Goal: Contribute content: Contribute content

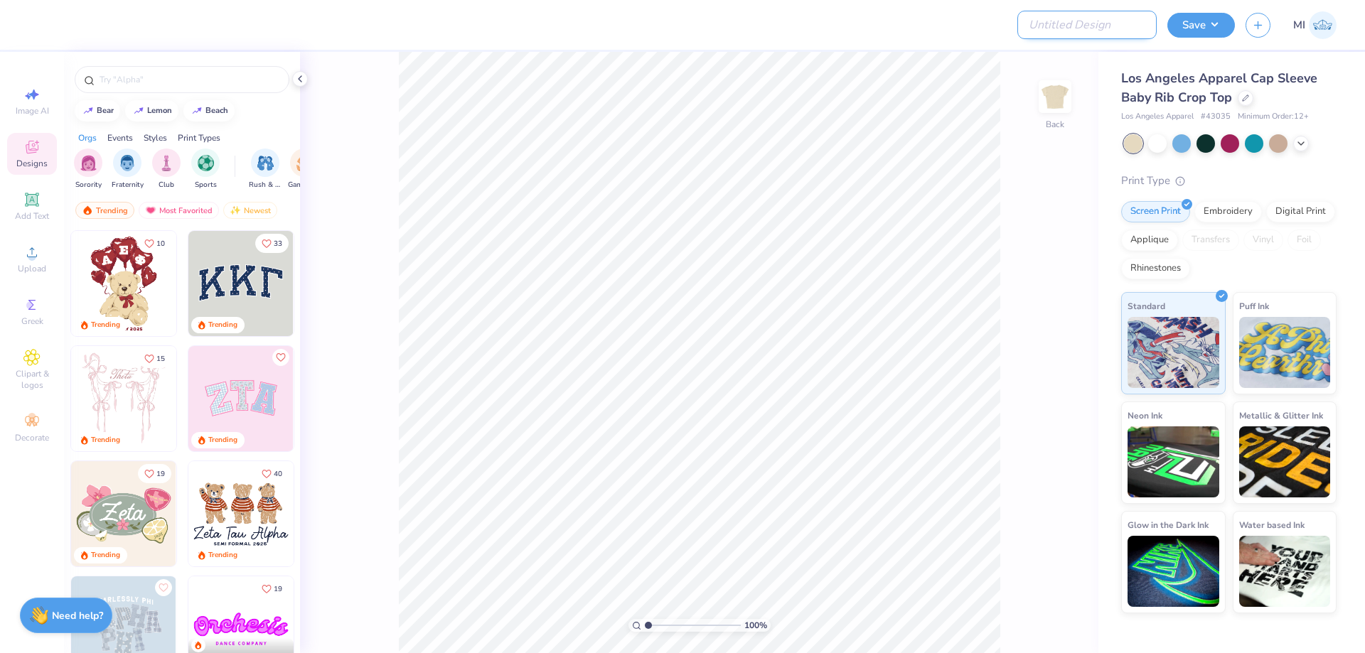
click at [1106, 19] on input "Design Title" at bounding box center [1086, 25] width 139 height 28
paste input "FPS239550"
type input "FPS239550"
click at [934, 28] on div at bounding box center [540, 25] width 1002 height 50
drag, startPoint x: 1230, startPoint y: 117, endPoint x: 1120, endPoint y: 119, distance: 109.5
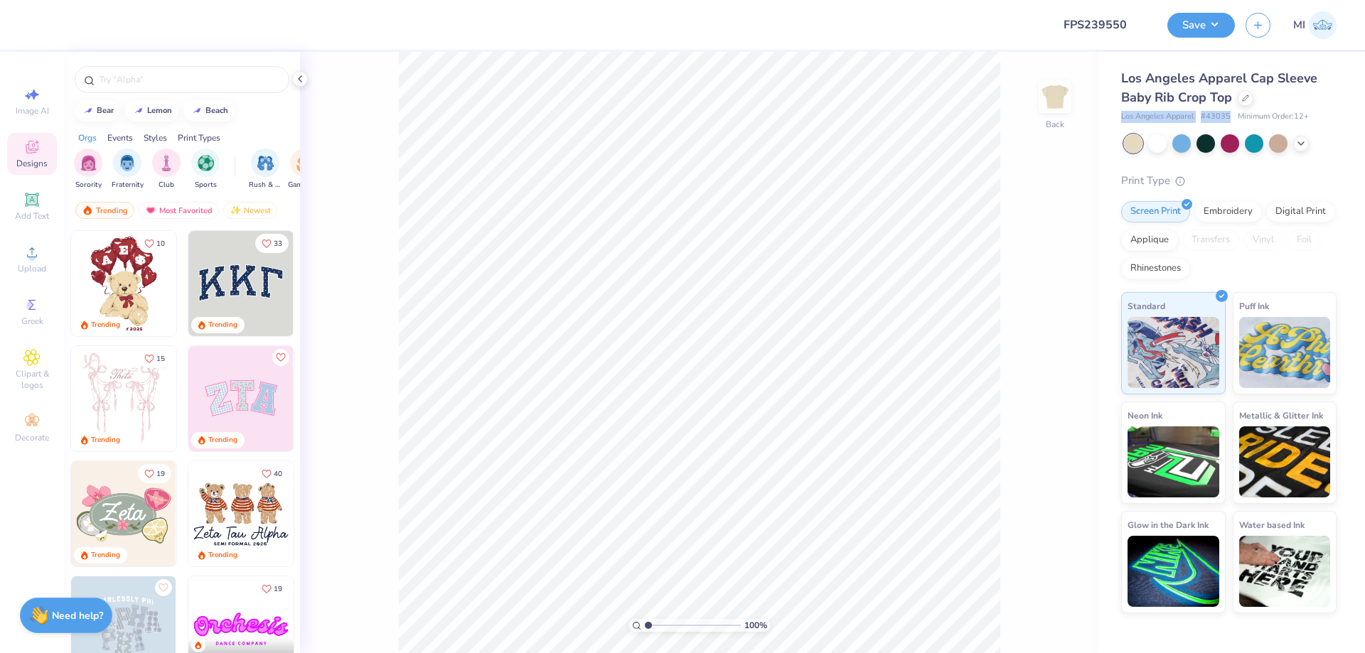
click at [1120, 119] on div "Los Angeles Apparel Cap Sleeve Baby Rib Crop Top Los Angeles Apparel # 43035 Mi…" at bounding box center [1231, 333] width 267 height 562
copy div "Los Angeles Apparel # 43035"
click at [21, 254] on div "Upload" at bounding box center [32, 259] width 50 height 42
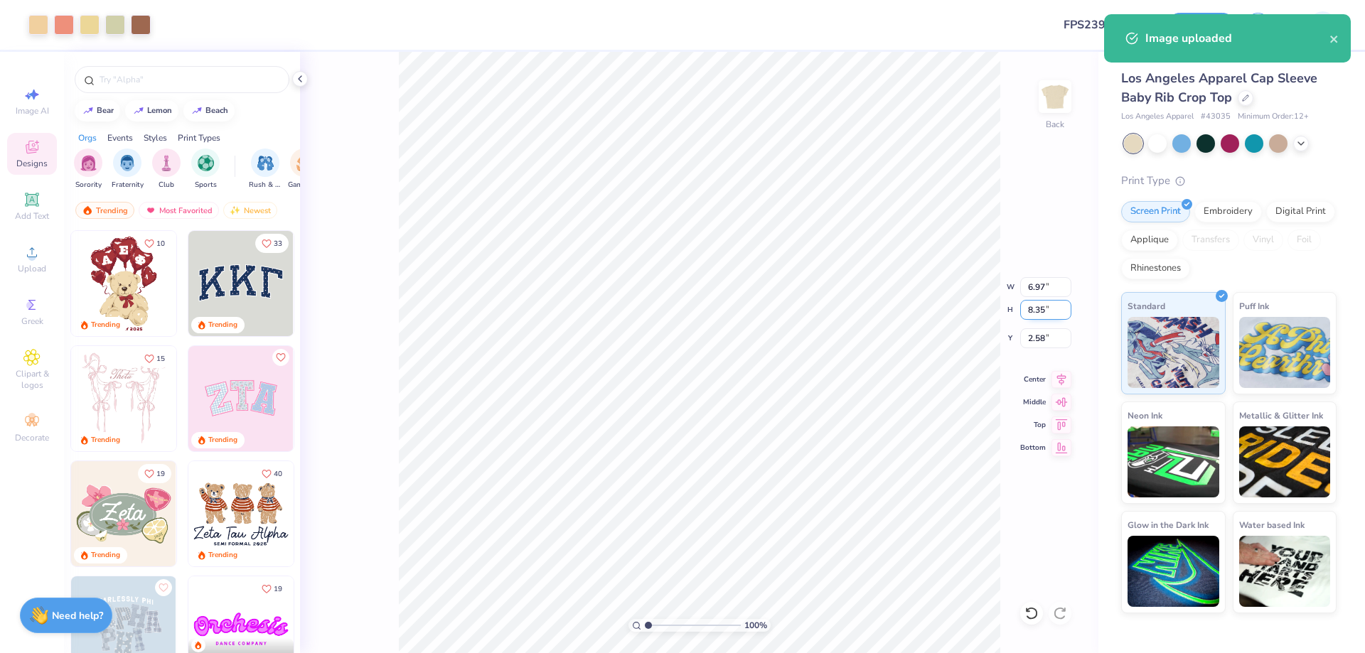
click at [1042, 307] on input "8.35" at bounding box center [1045, 310] width 51 height 20
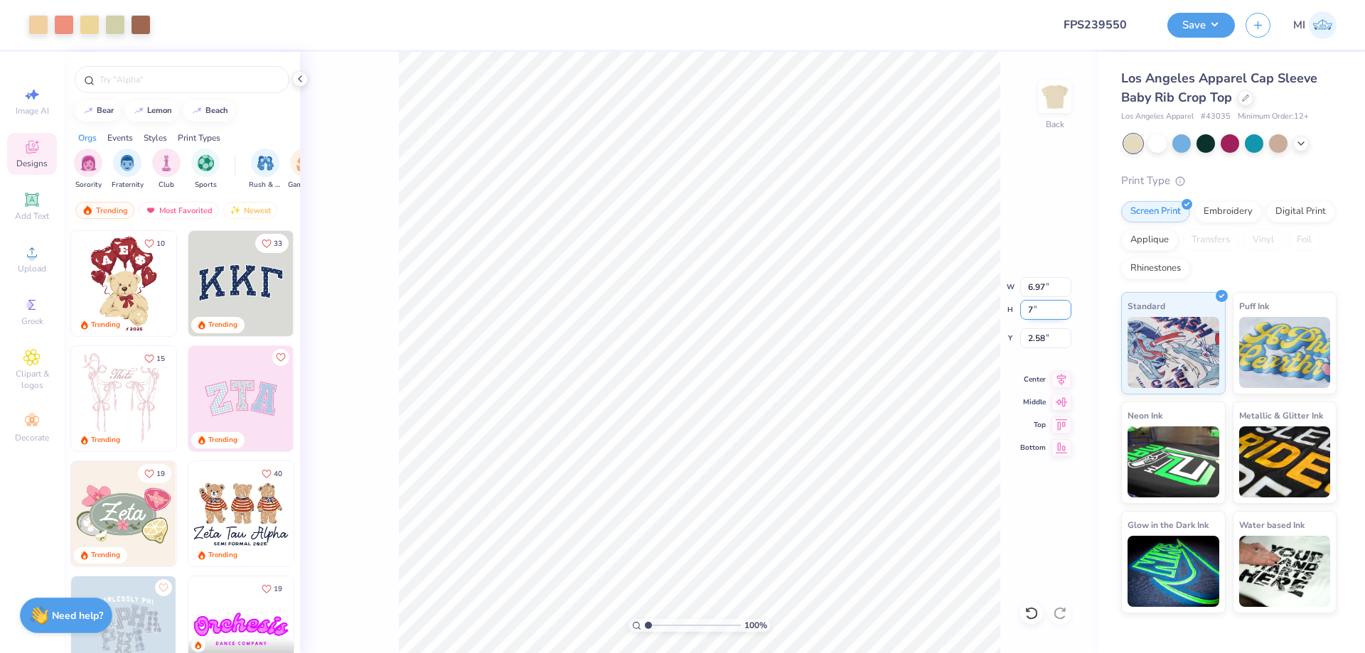
type input "7"
type input "5.85"
type input "7.00"
click at [1043, 343] on input "3.25" at bounding box center [1045, 338] width 51 height 20
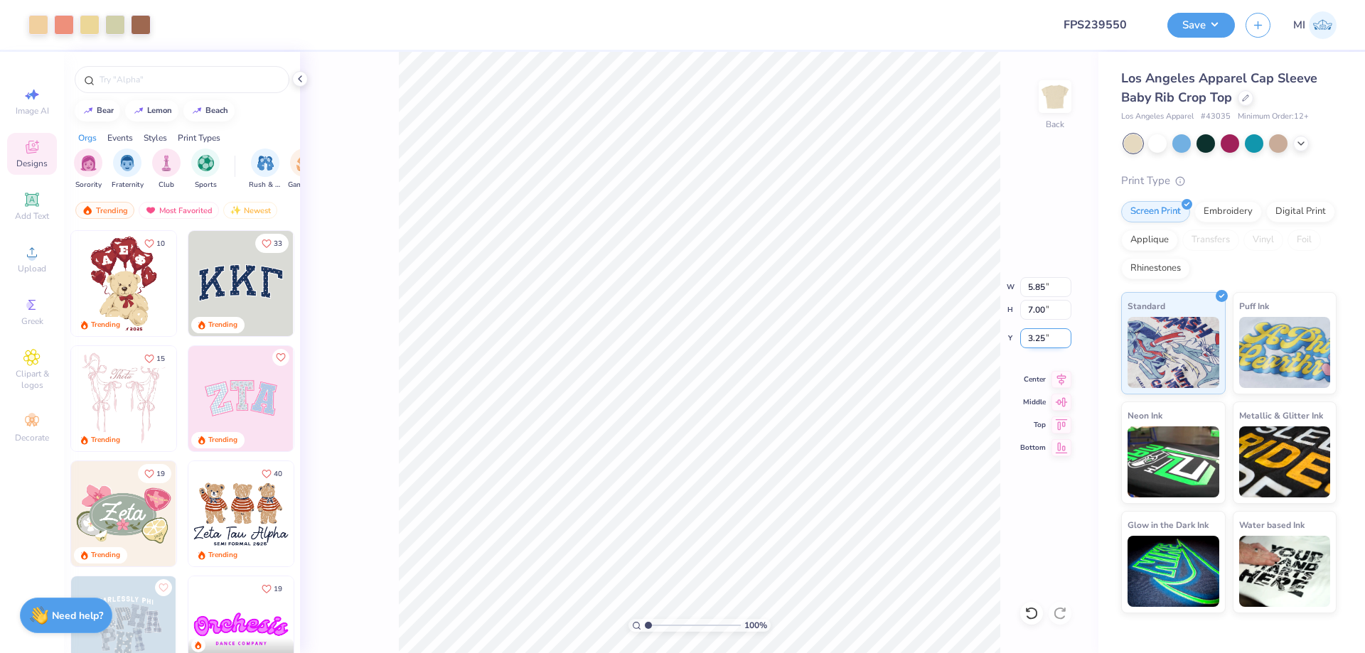
click at [1043, 343] on input "3.25" at bounding box center [1045, 338] width 51 height 20
drag, startPoint x: 1044, startPoint y: 341, endPoint x: 1017, endPoint y: 335, distance: 28.3
click at [1020, 335] on input "4" at bounding box center [1045, 338] width 51 height 20
type input "3.00"
click at [33, 262] on div "Upload" at bounding box center [32, 259] width 50 height 42
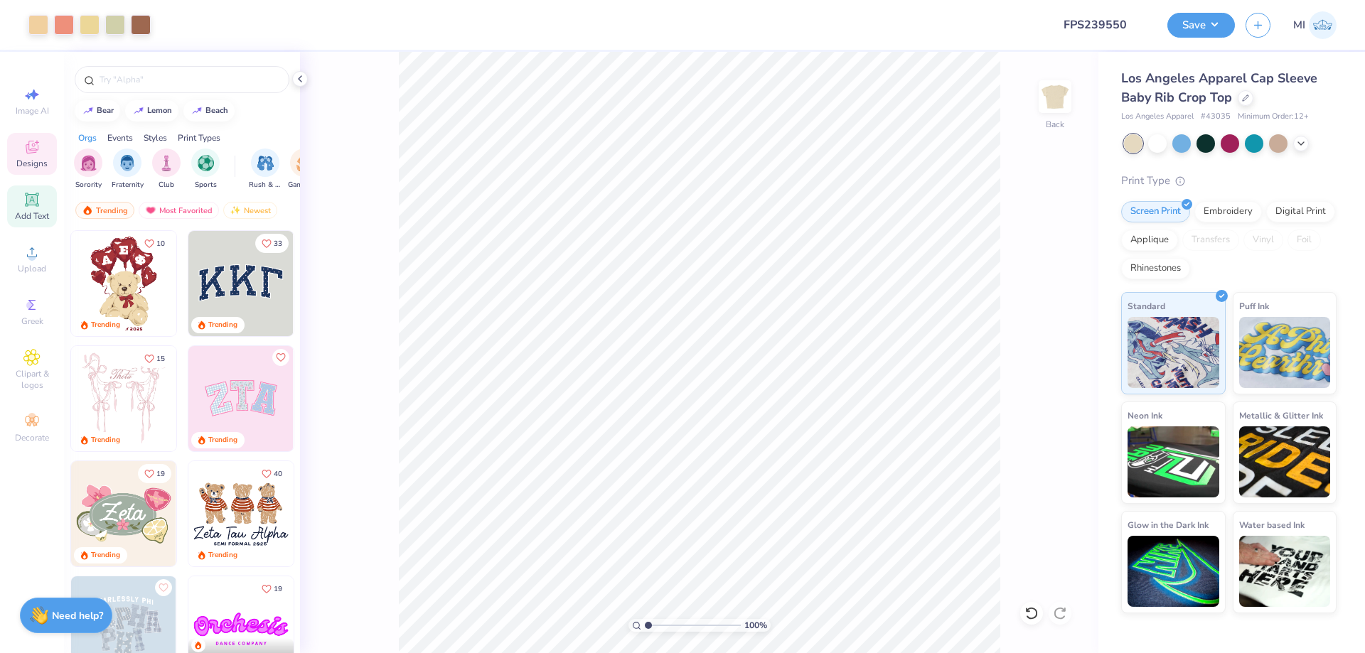
click at [31, 204] on icon at bounding box center [31, 199] width 11 height 11
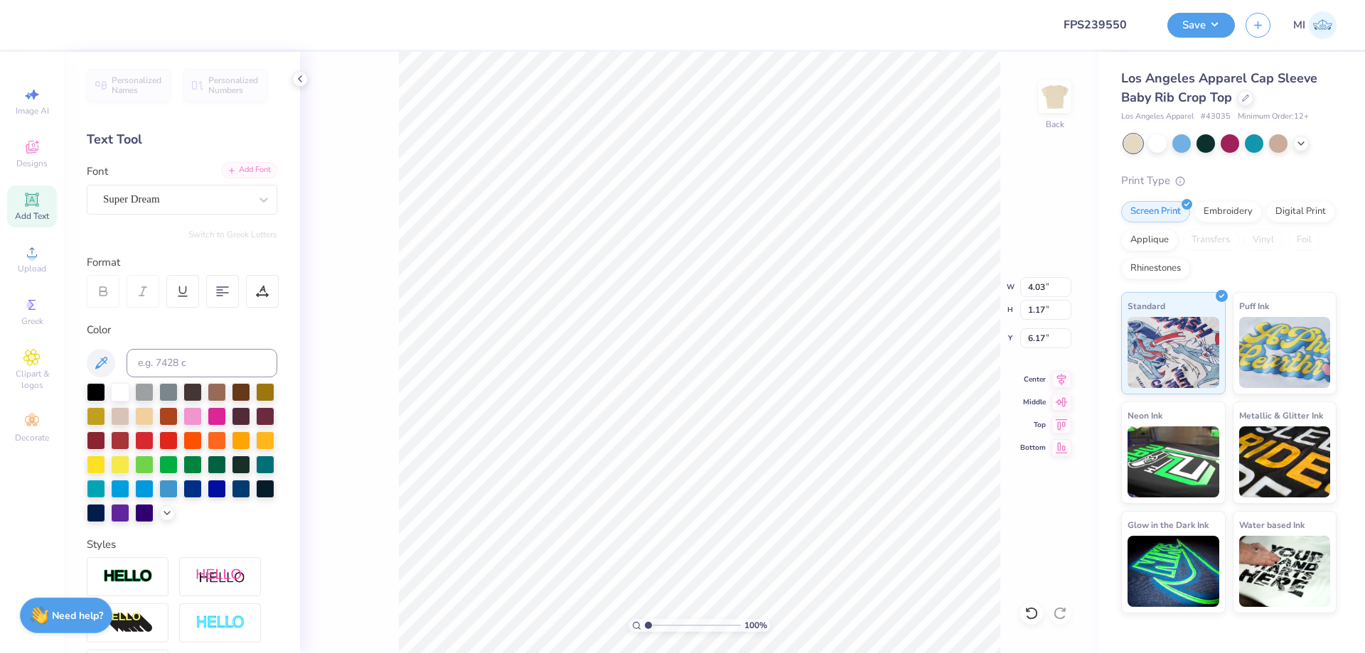
click at [259, 166] on div "Add Font" at bounding box center [249, 170] width 56 height 16
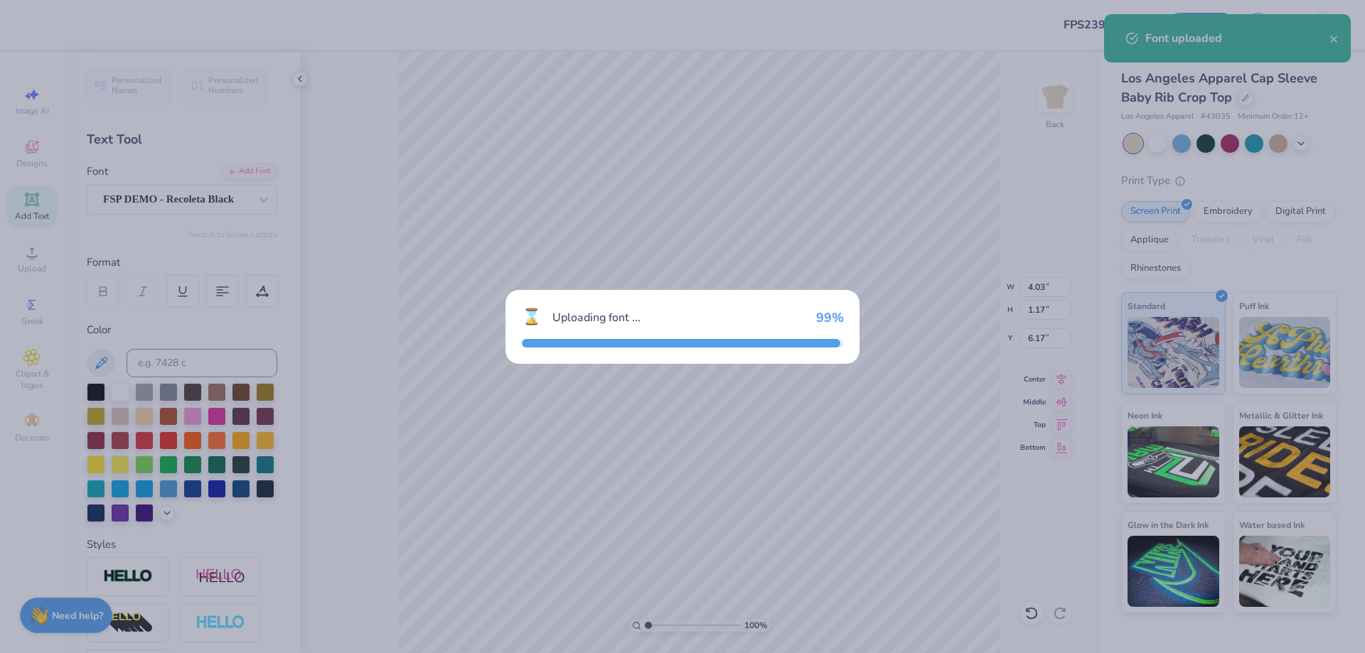
type input "4.42"
type input "1.18"
type input "6.16"
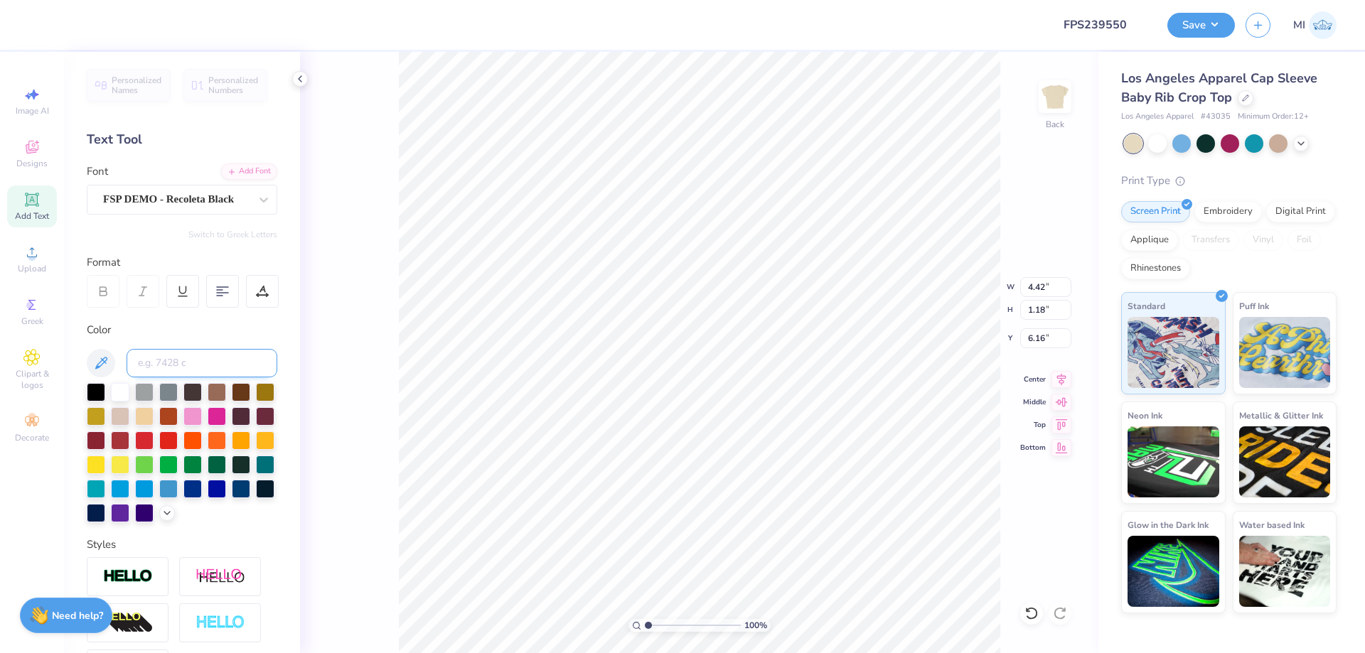
click at [218, 373] on input at bounding box center [202, 363] width 151 height 28
type input "7525"
type textarea "ALPHA CHI OMEGA"
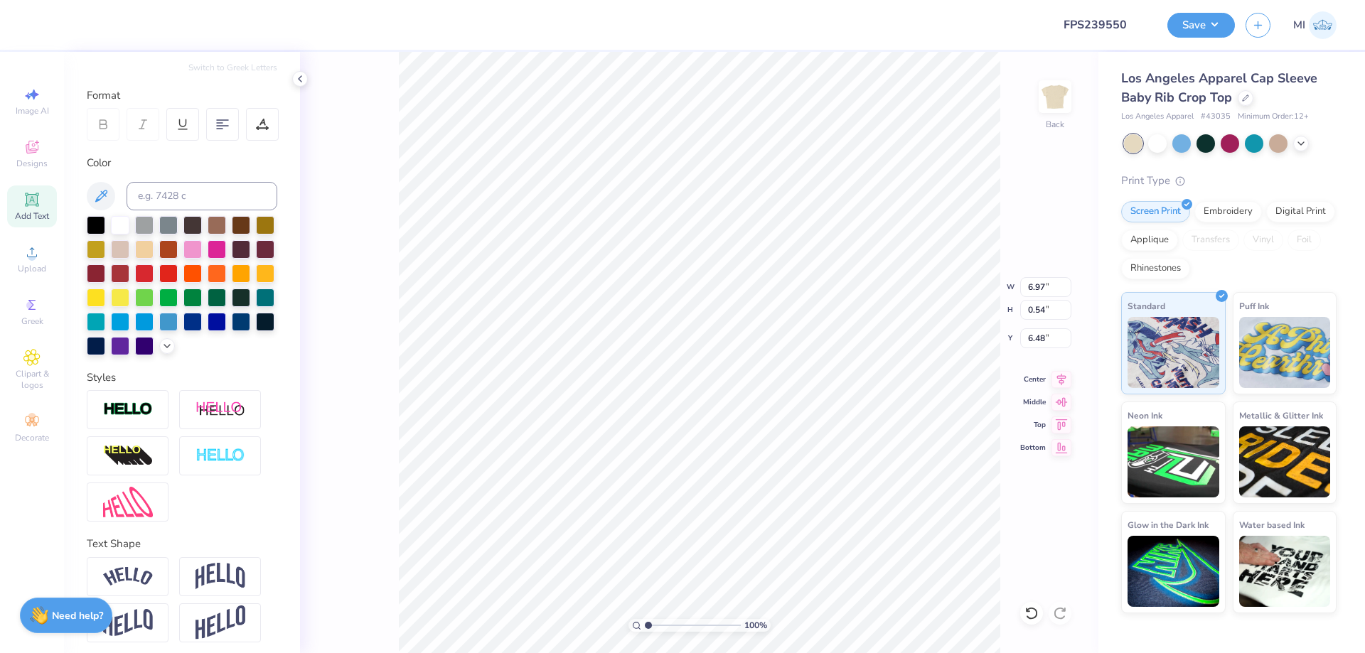
scroll to position [176, 0]
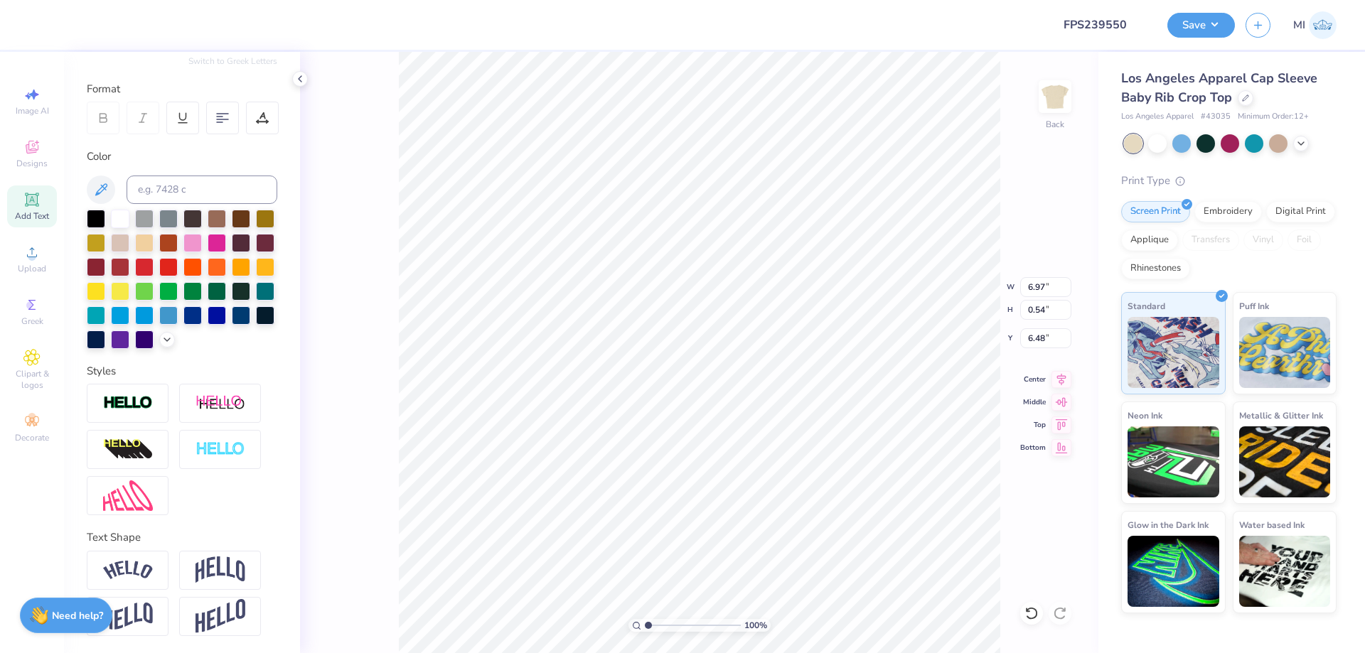
click at [149, 574] on img at bounding box center [128, 570] width 50 height 19
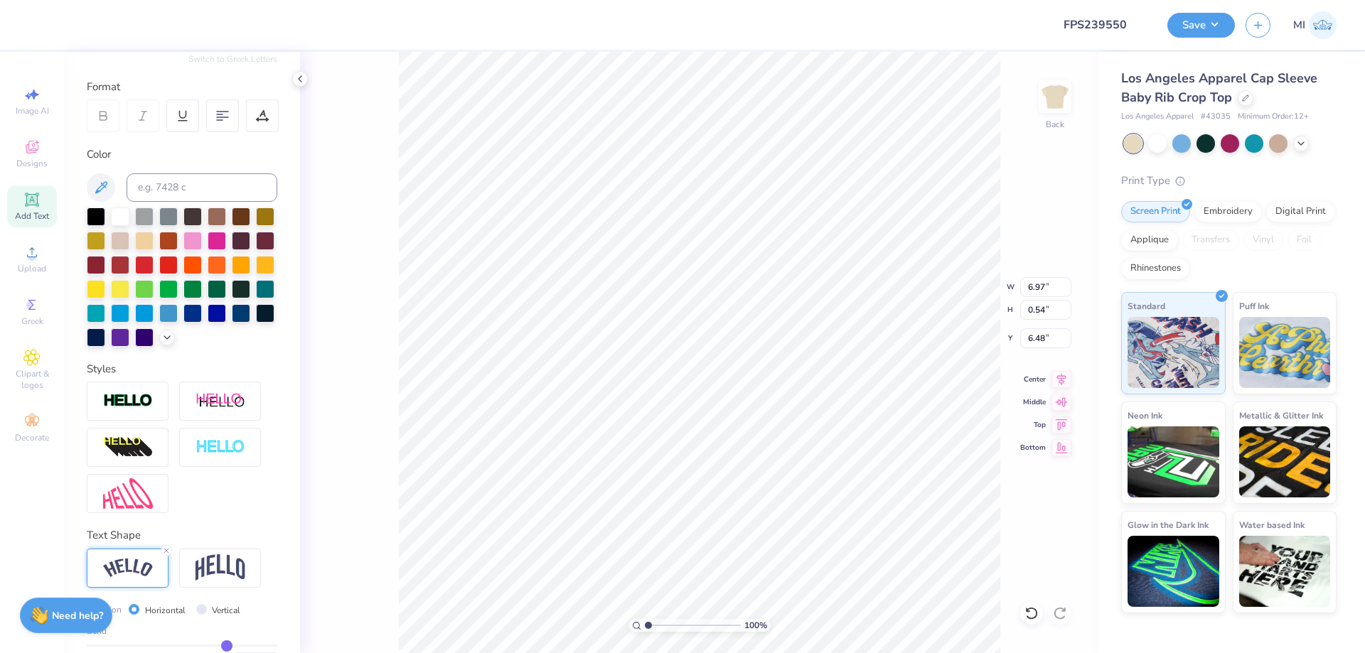
type input "1.46"
type input "6.02"
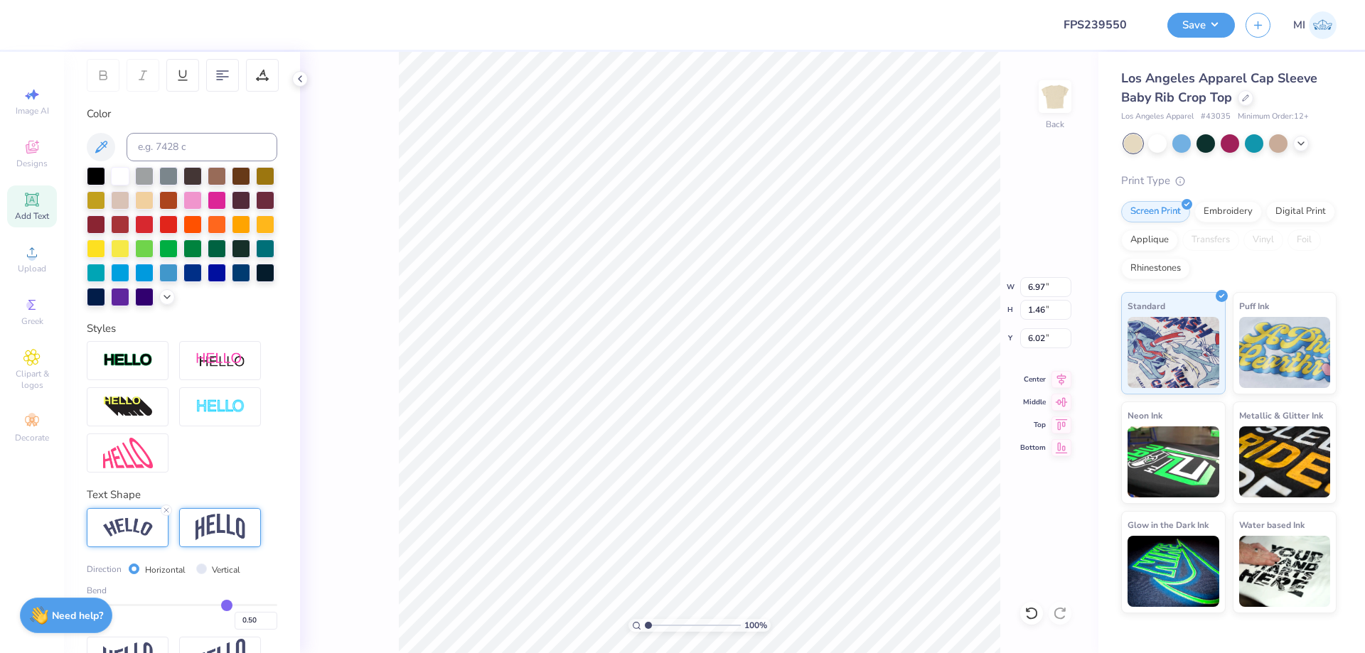
scroll to position [258, 0]
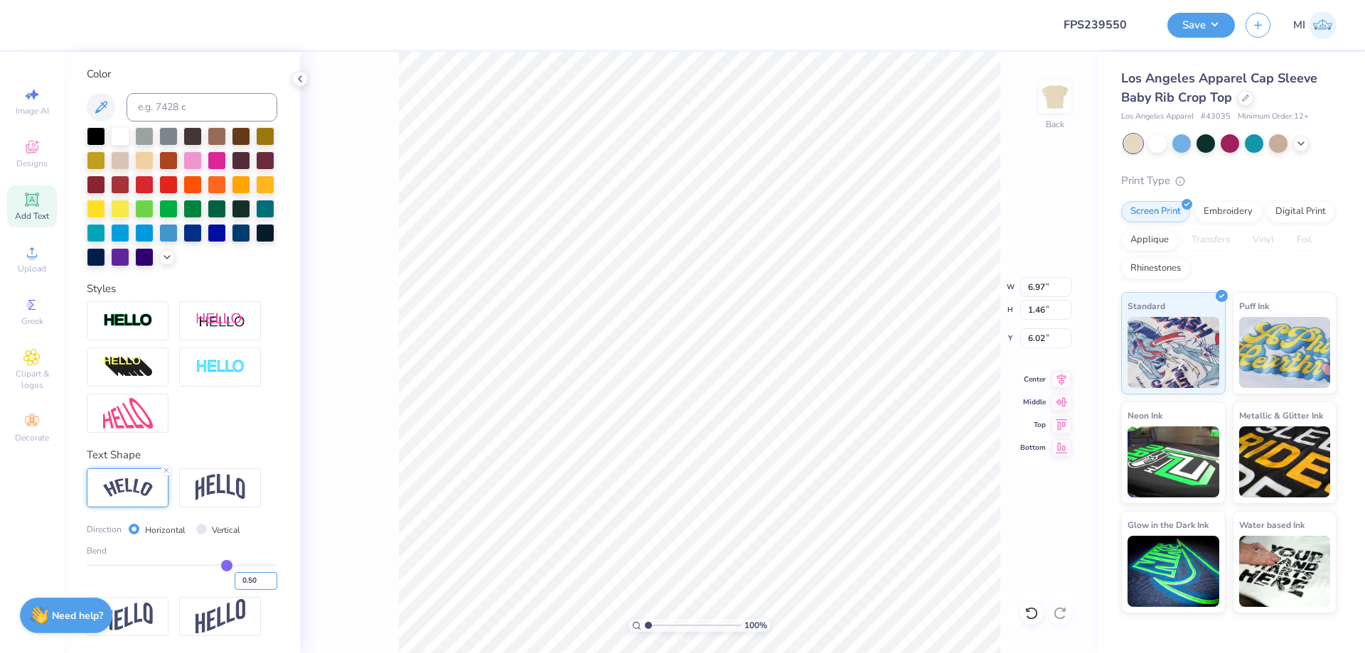
click at [262, 579] on input "0.50" at bounding box center [256, 581] width 43 height 18
type input "0.75"
type input "2.42"
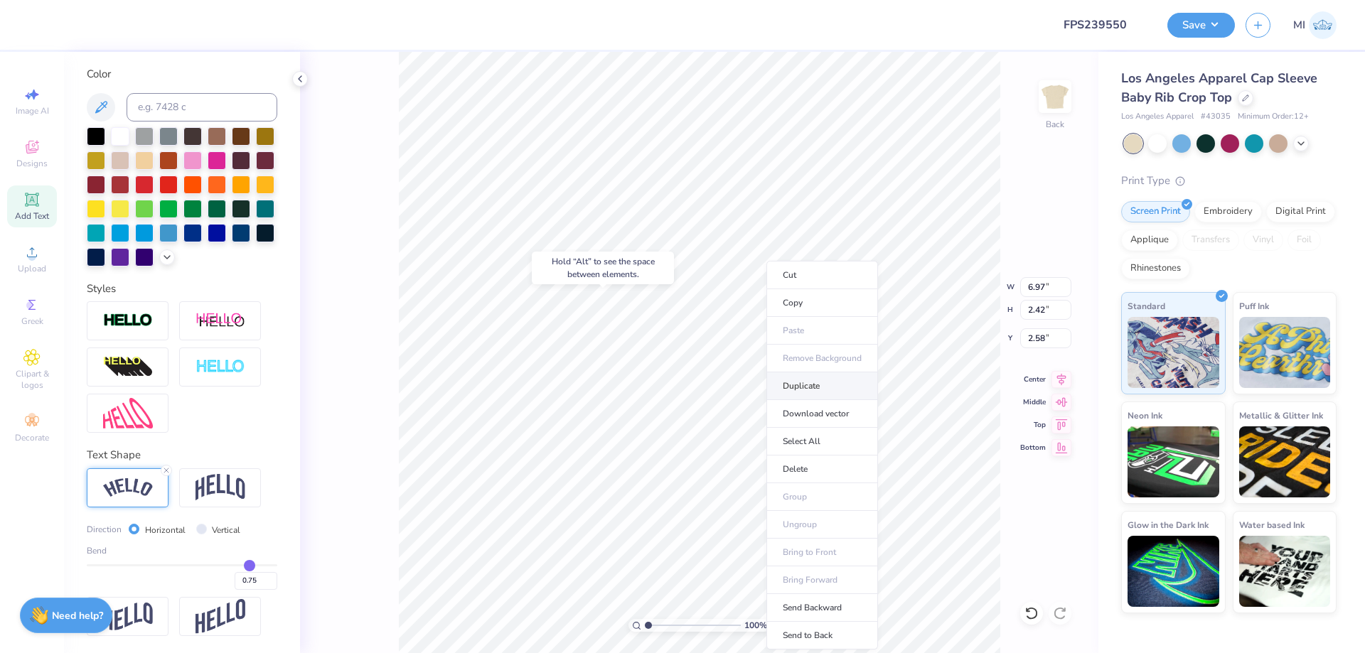
click at [835, 382] on li "Duplicate" at bounding box center [822, 387] width 112 height 28
type input "3.58"
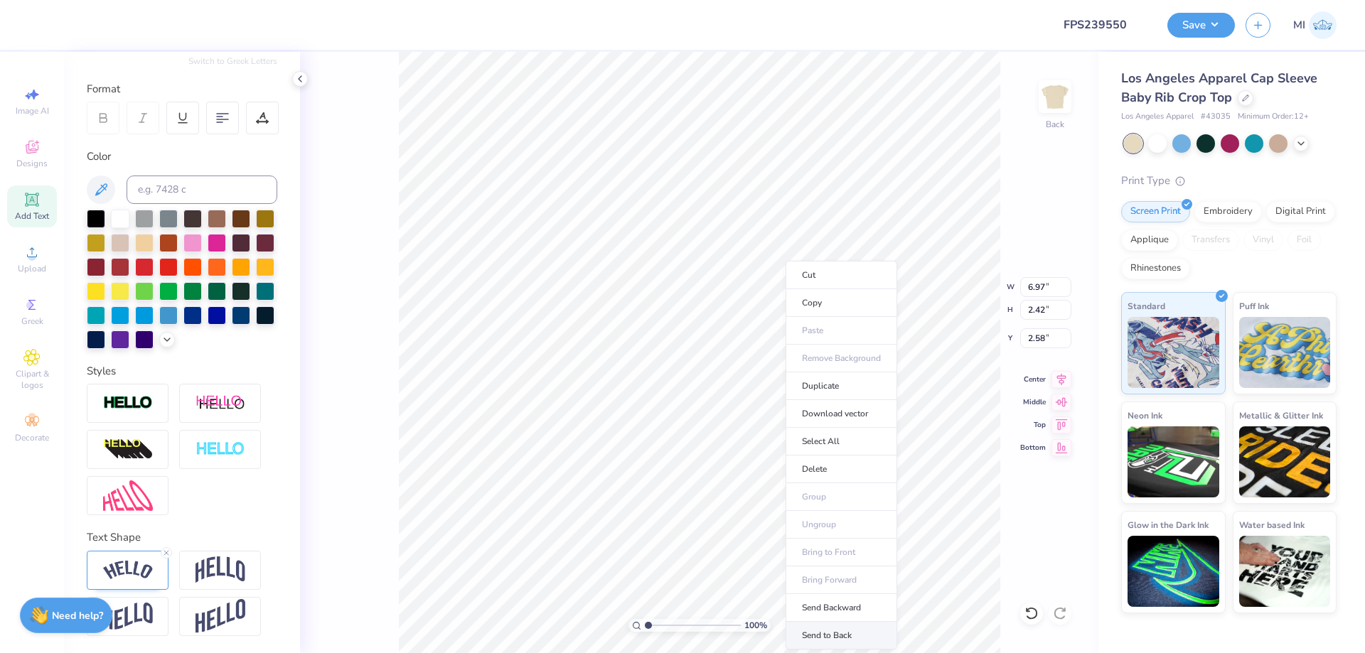
click at [876, 633] on li "Send to Back" at bounding box center [842, 636] width 112 height 28
click at [1046, 340] on input "2.58" at bounding box center [1045, 338] width 51 height 20
type input "1.50"
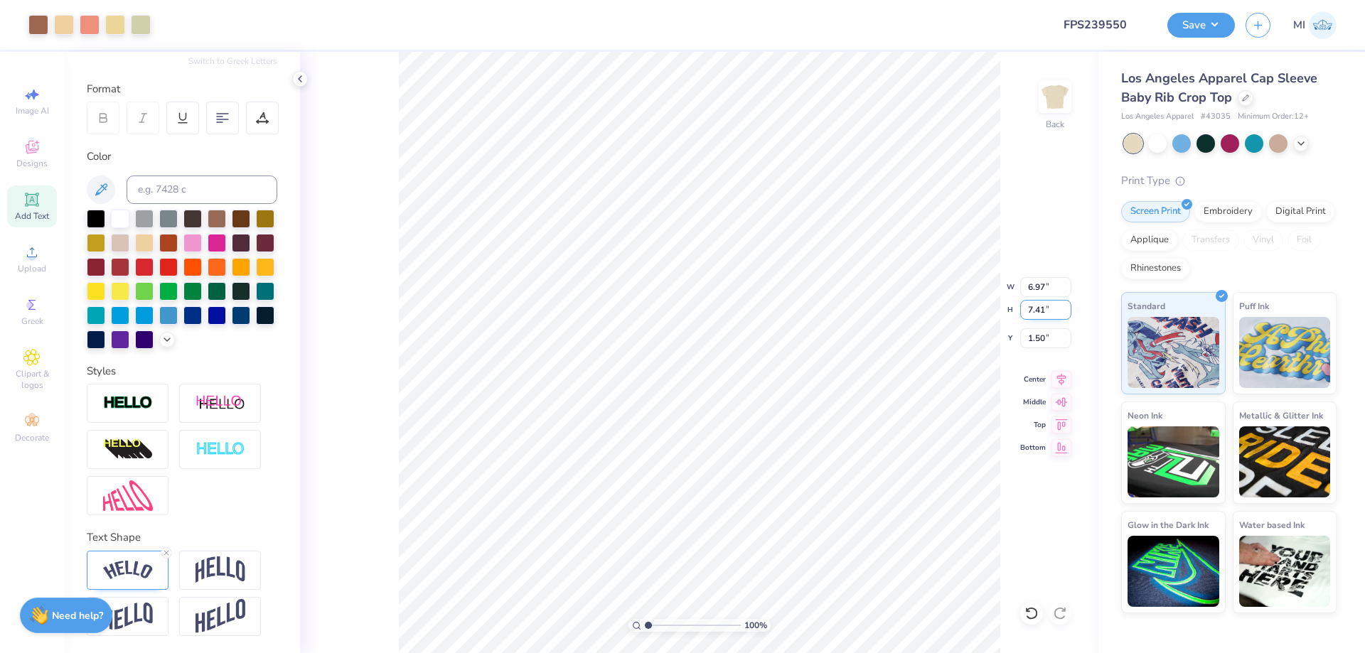
click at [1037, 309] on input "7.41" at bounding box center [1045, 310] width 51 height 20
type input "7"
type input "6.58"
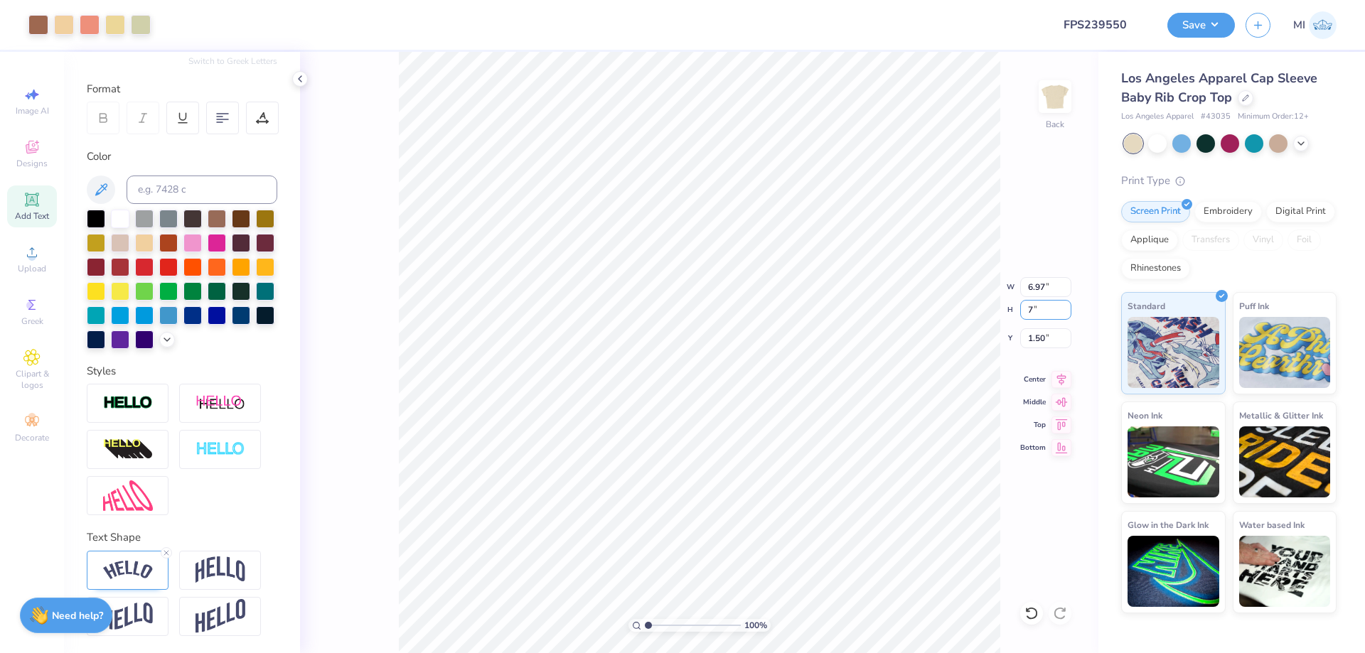
type input "7.00"
click at [1049, 341] on input "1.71" at bounding box center [1045, 338] width 51 height 20
click at [1048, 344] on input "1.71" at bounding box center [1045, 338] width 51 height 20
drag, startPoint x: 1051, startPoint y: 335, endPoint x: 991, endPoint y: 340, distance: 60.6
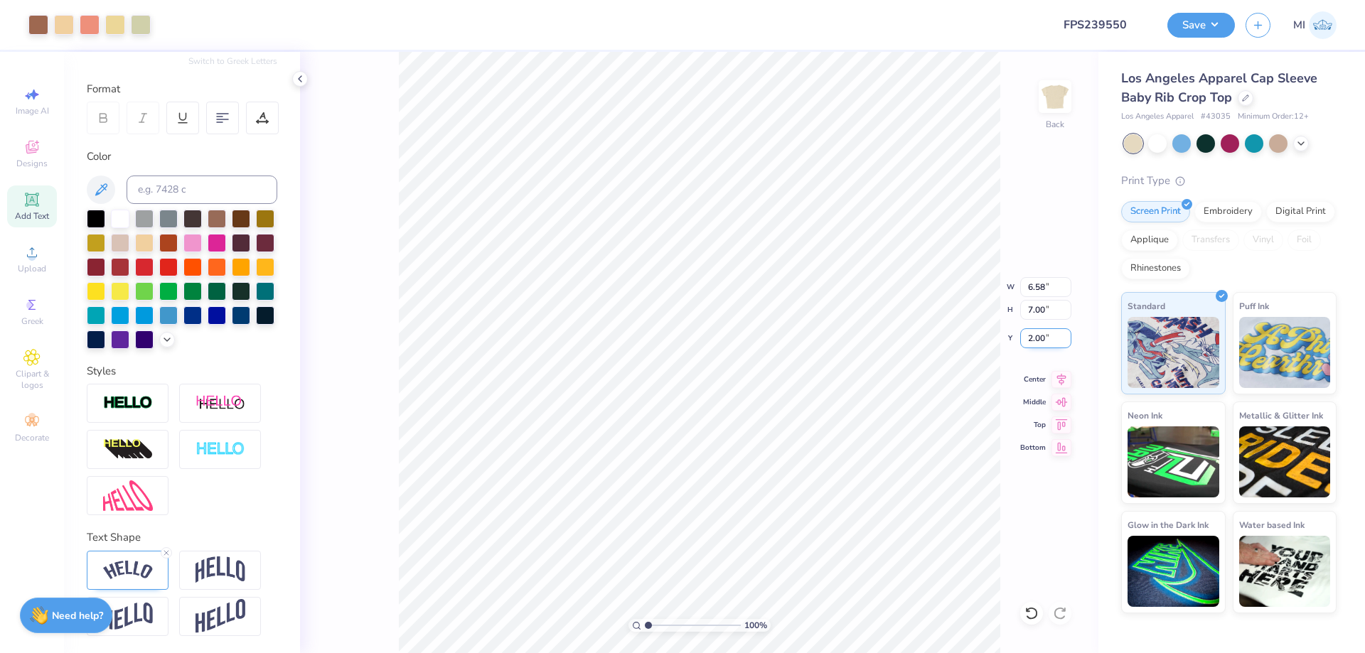
click at [1020, 340] on input "2.00" at bounding box center [1045, 338] width 51 height 20
type input "1.50"
drag, startPoint x: 678, startPoint y: 623, endPoint x: 659, endPoint y: 623, distance: 19.2
click at [659, 623] on input "range" at bounding box center [693, 625] width 96 height 13
type input "2.15"
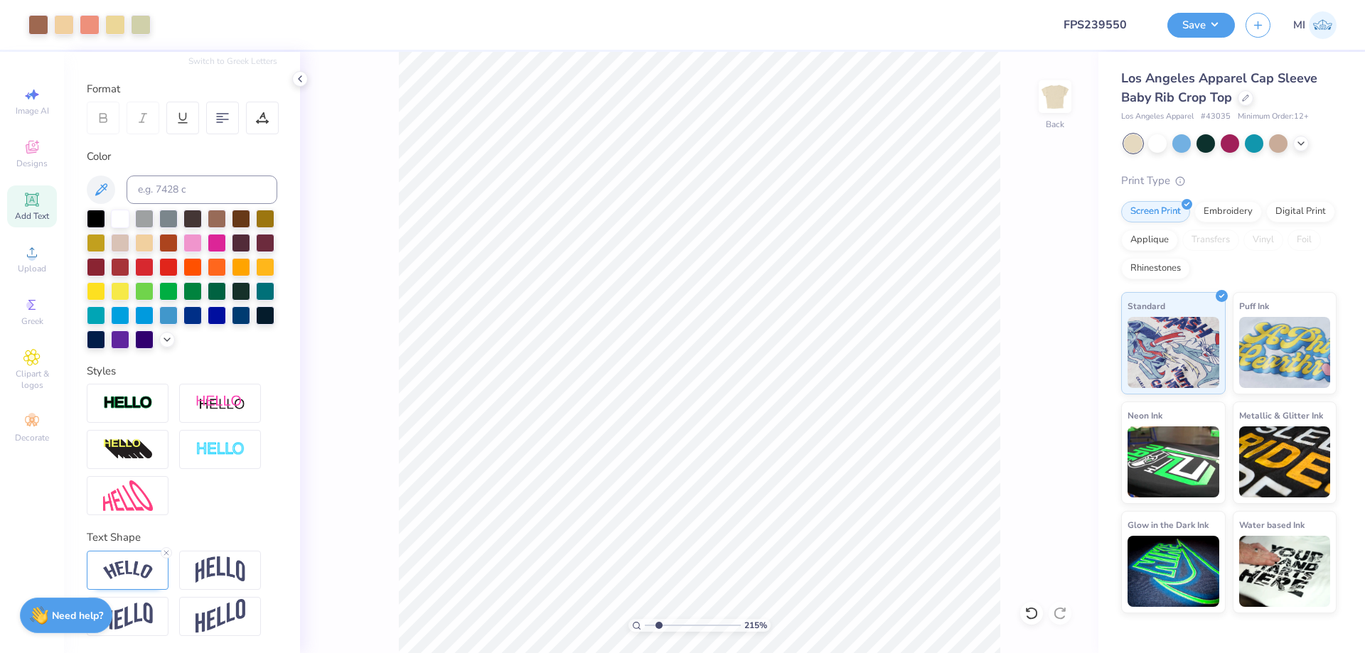
click at [42, 203] on div "Add Text" at bounding box center [32, 207] width 50 height 42
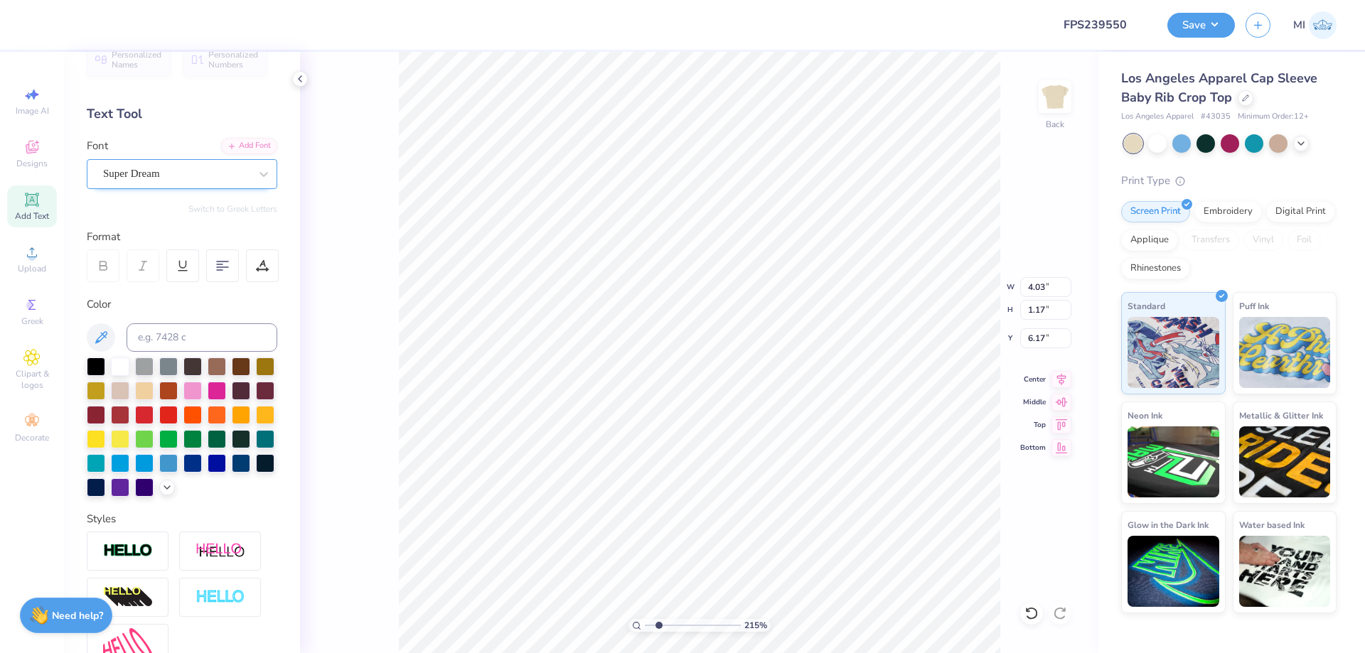
scroll to position [0, 0]
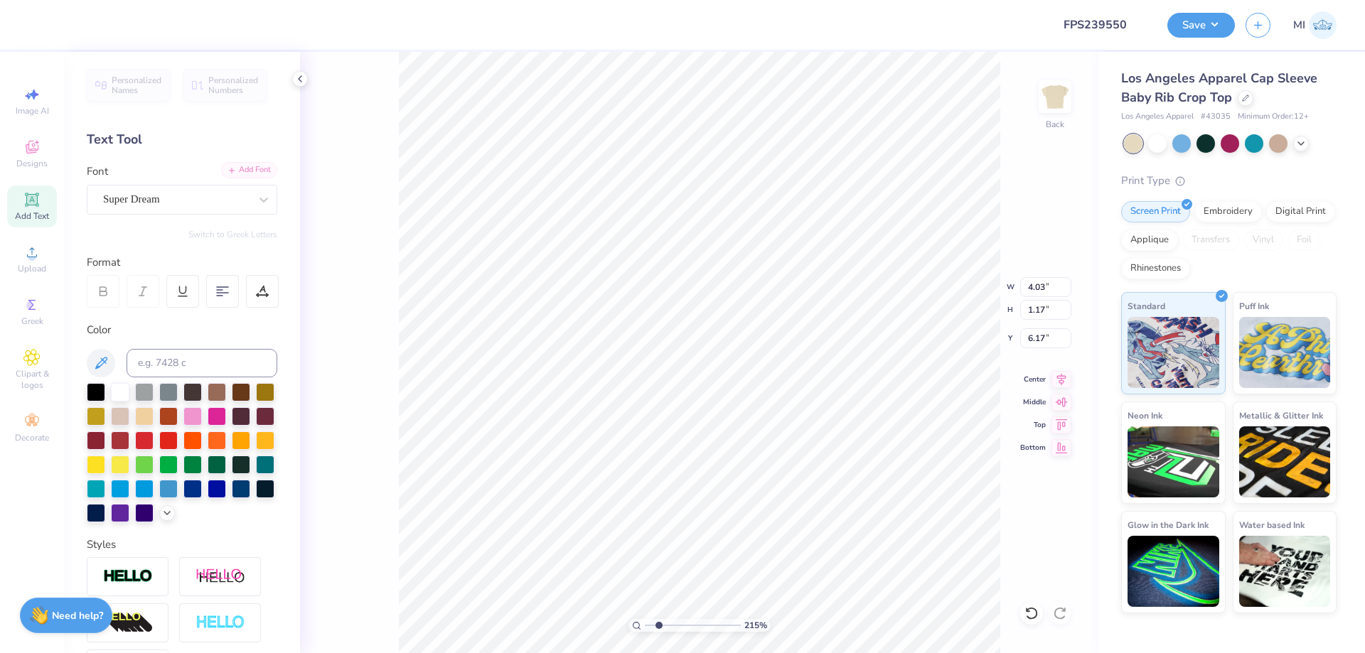
click at [252, 176] on div "Add Font" at bounding box center [249, 170] width 56 height 16
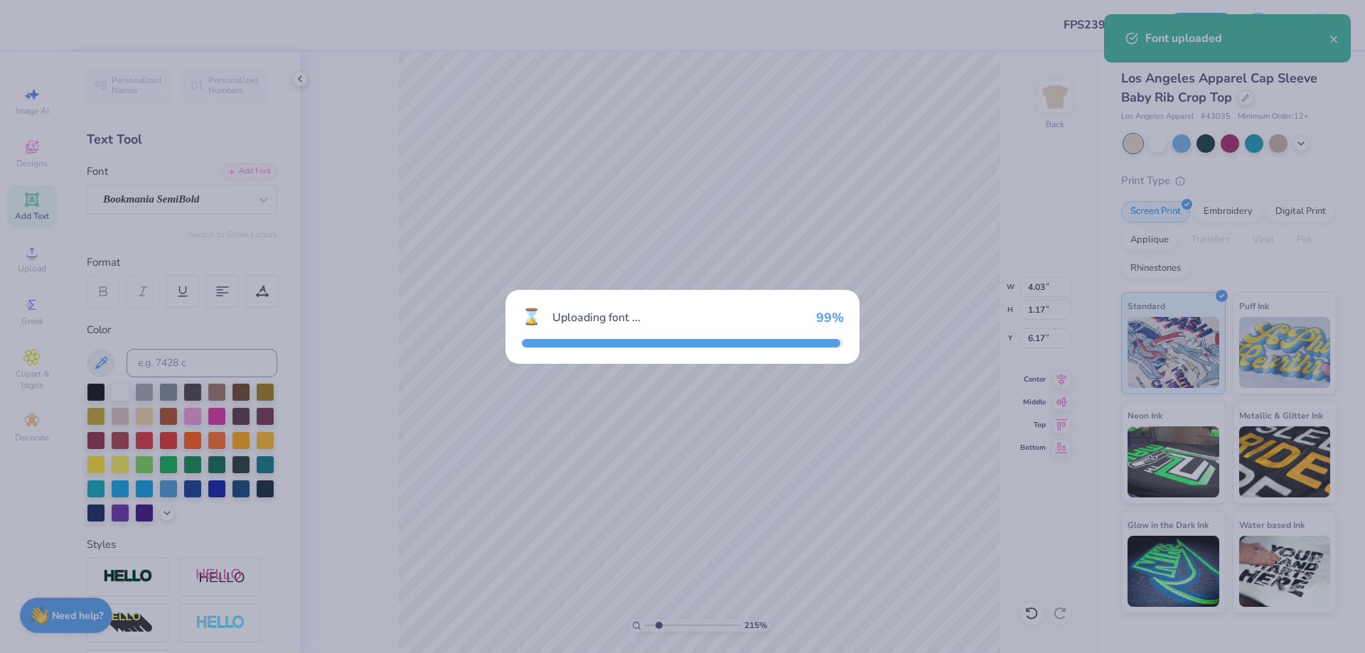
type input "4.53"
type input "1.20"
type input "6.15"
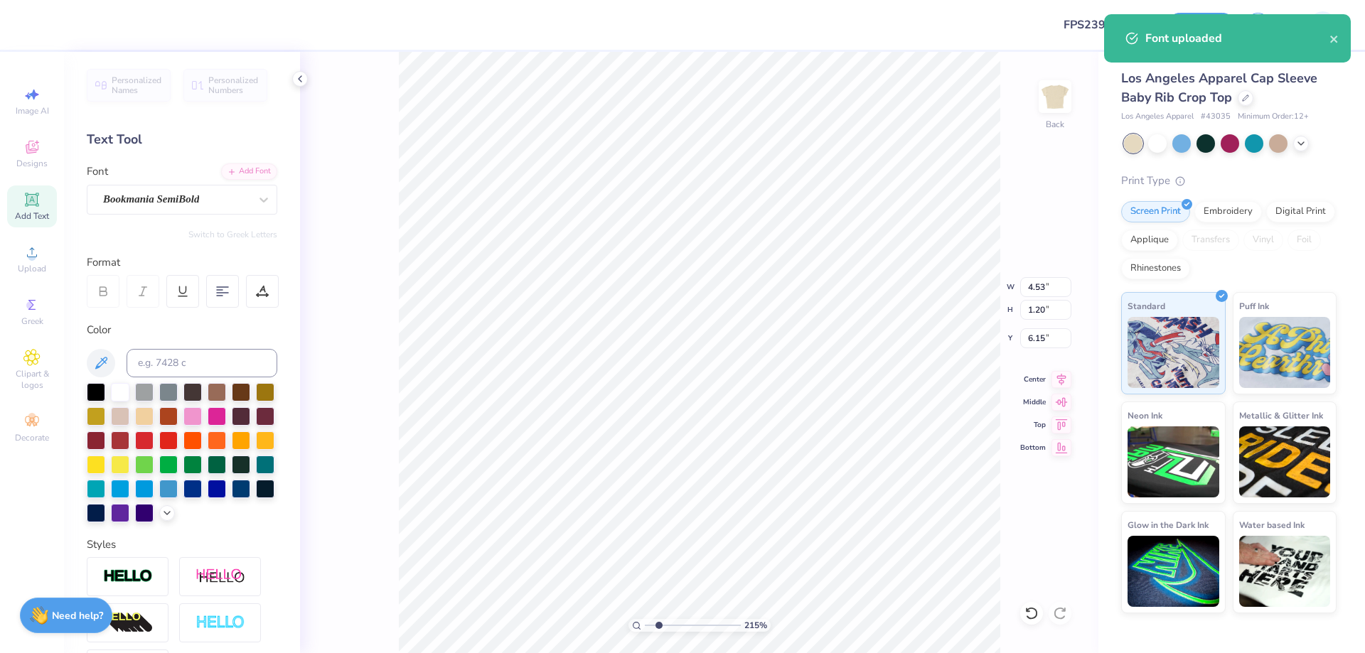
paste textarea "Parent’s Weekend 2025"
type textarea "Parent’s Weekend 2025"
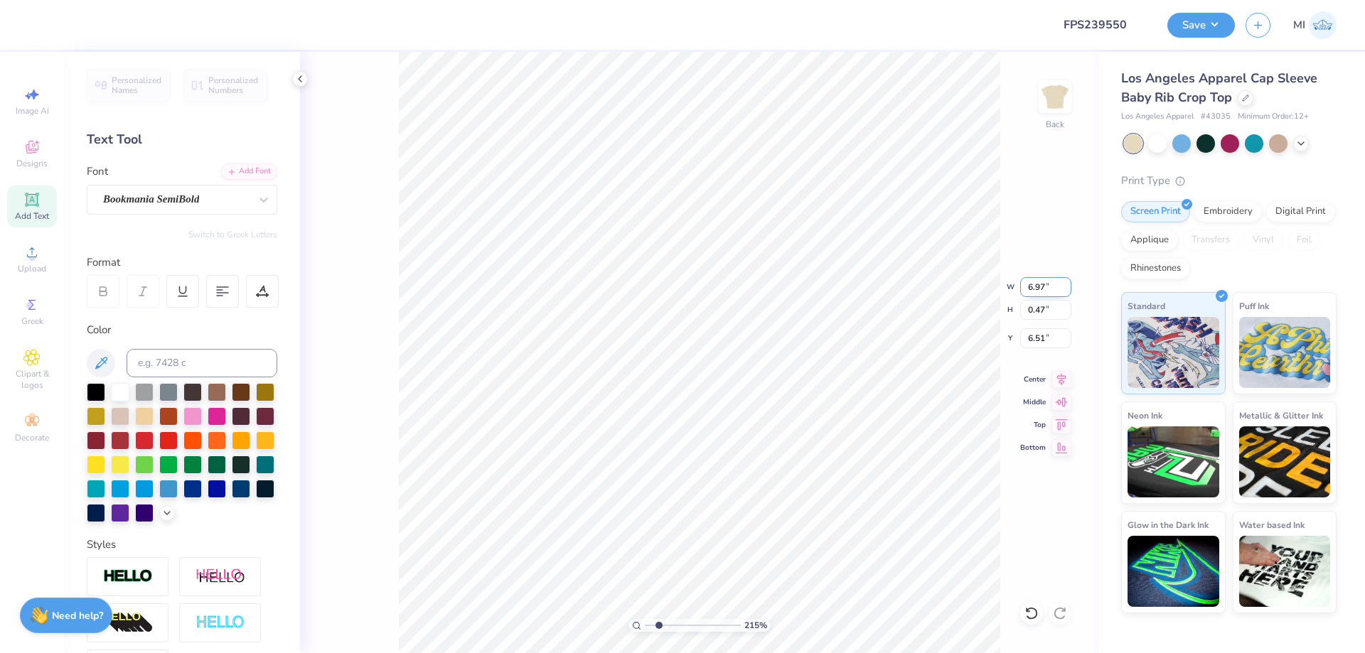
click at [1030, 284] on input "6.97" at bounding box center [1045, 287] width 51 height 20
type input "5.00"
type input "0.34"
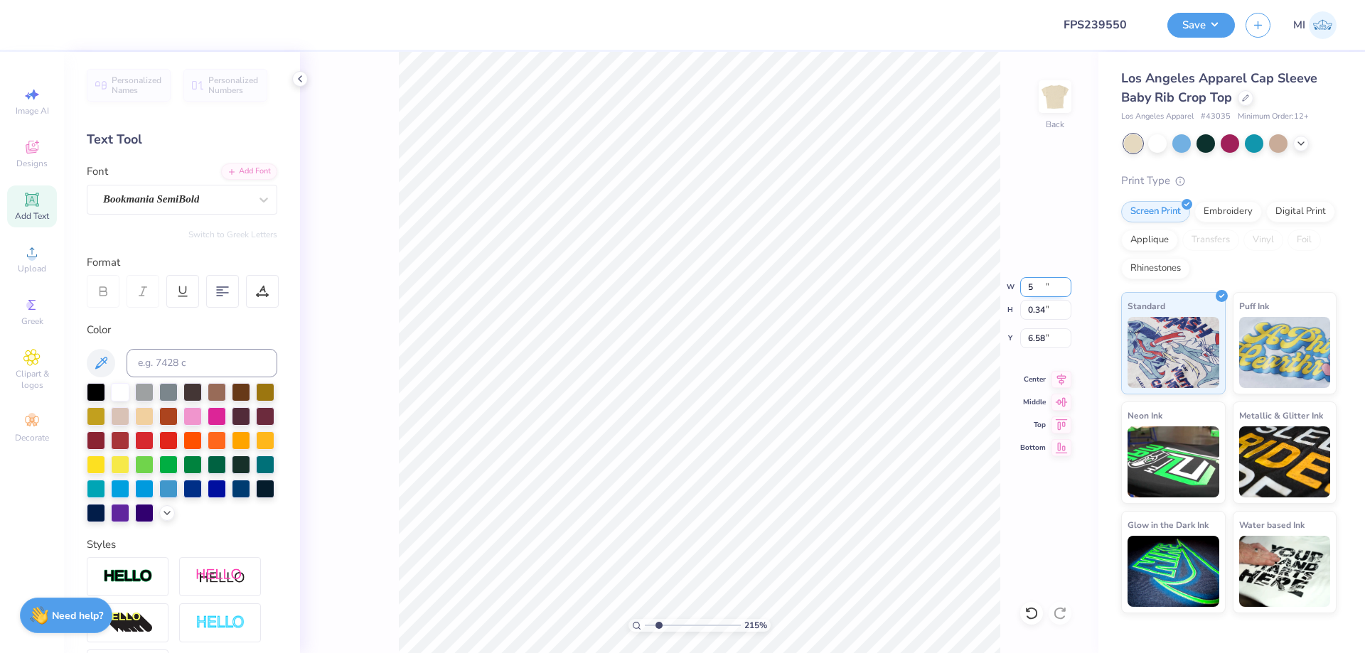
type input "6.58"
drag, startPoint x: 1034, startPoint y: 284, endPoint x: 978, endPoint y: 285, distance: 56.2
click at [1020, 285] on input "5.00" at bounding box center [1045, 287] width 51 height 20
type input "4.50"
type input "0.30"
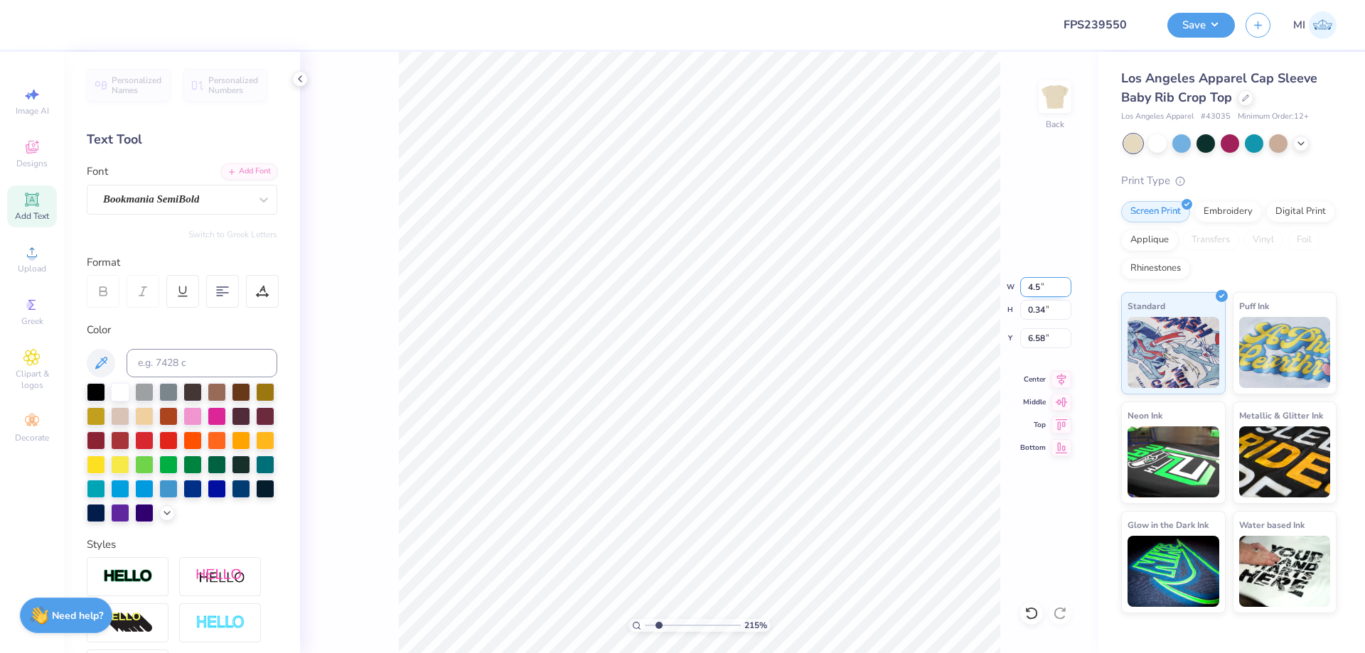
type input "6.60"
drag, startPoint x: 1029, startPoint y: 279, endPoint x: 1002, endPoint y: 278, distance: 27.8
click at [1020, 278] on input "4.50" at bounding box center [1045, 287] width 51 height 20
type input "4.00"
type input "0.27"
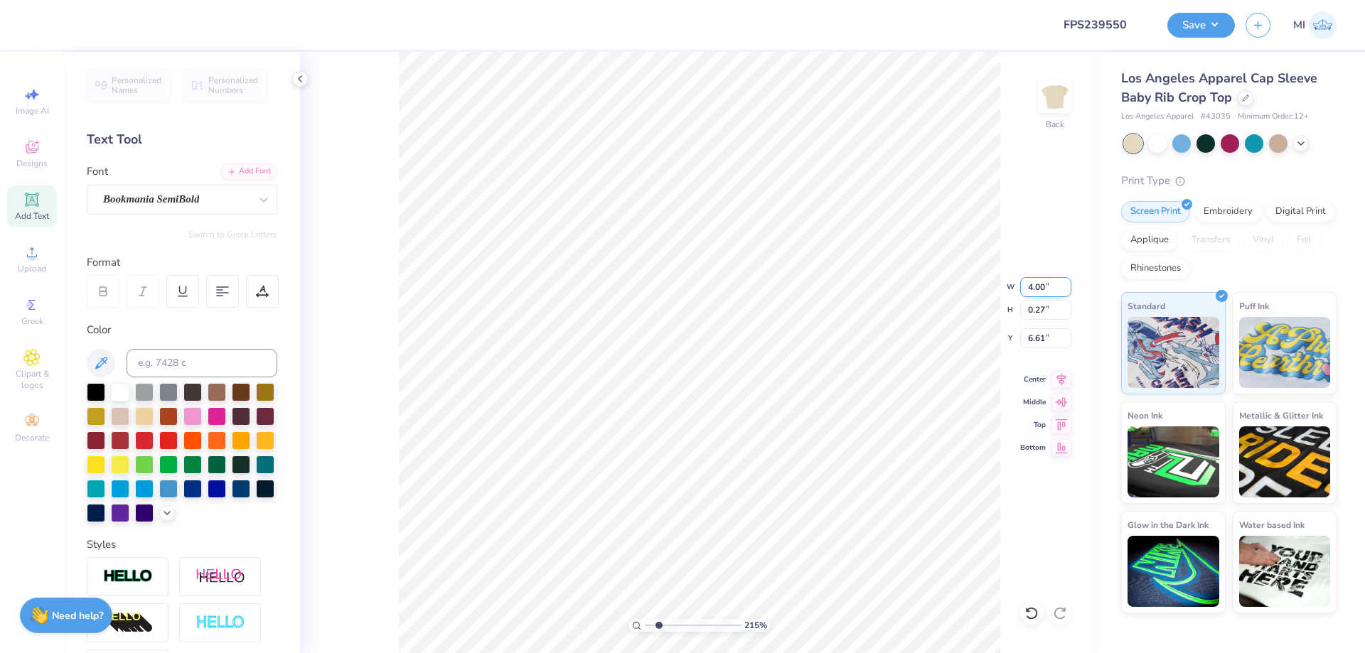
type input "7.72"
drag, startPoint x: 230, startPoint y: 386, endPoint x: 238, endPoint y: 353, distance: 33.8
click at [230, 379] on div "Color" at bounding box center [182, 422] width 191 height 200
click at [238, 352] on input at bounding box center [202, 363] width 151 height 28
type input "7525"
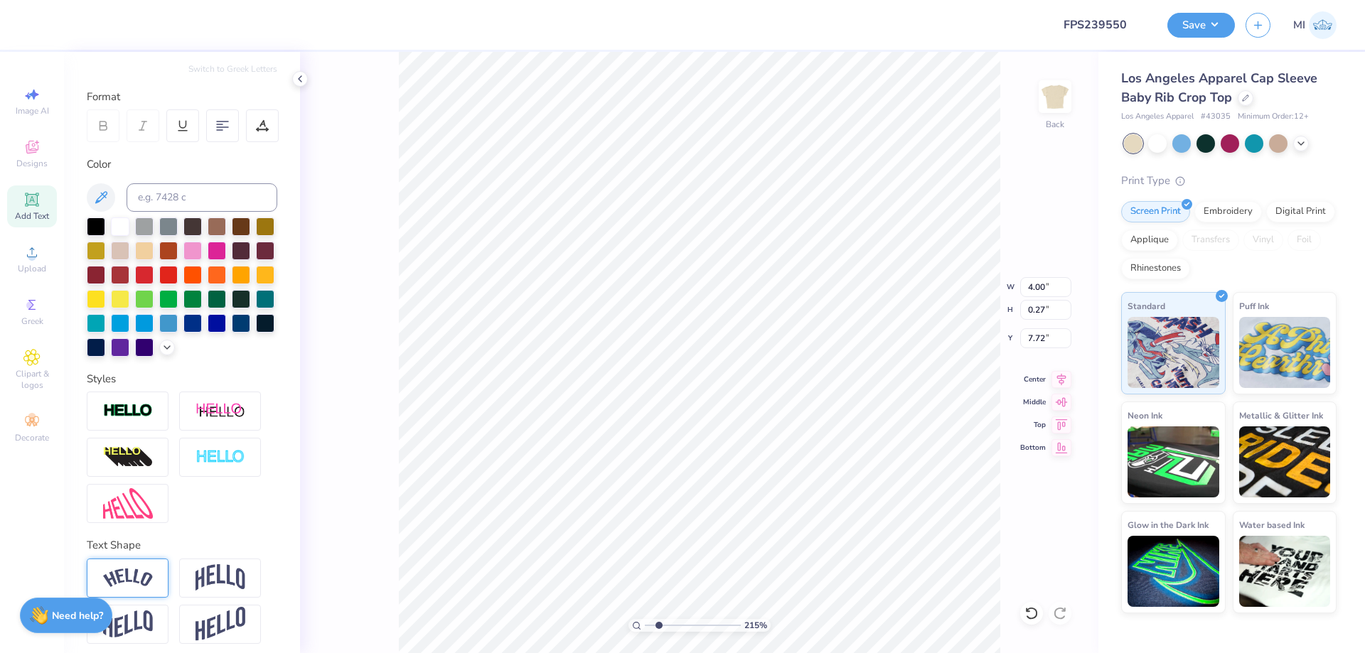
scroll to position [176, 0]
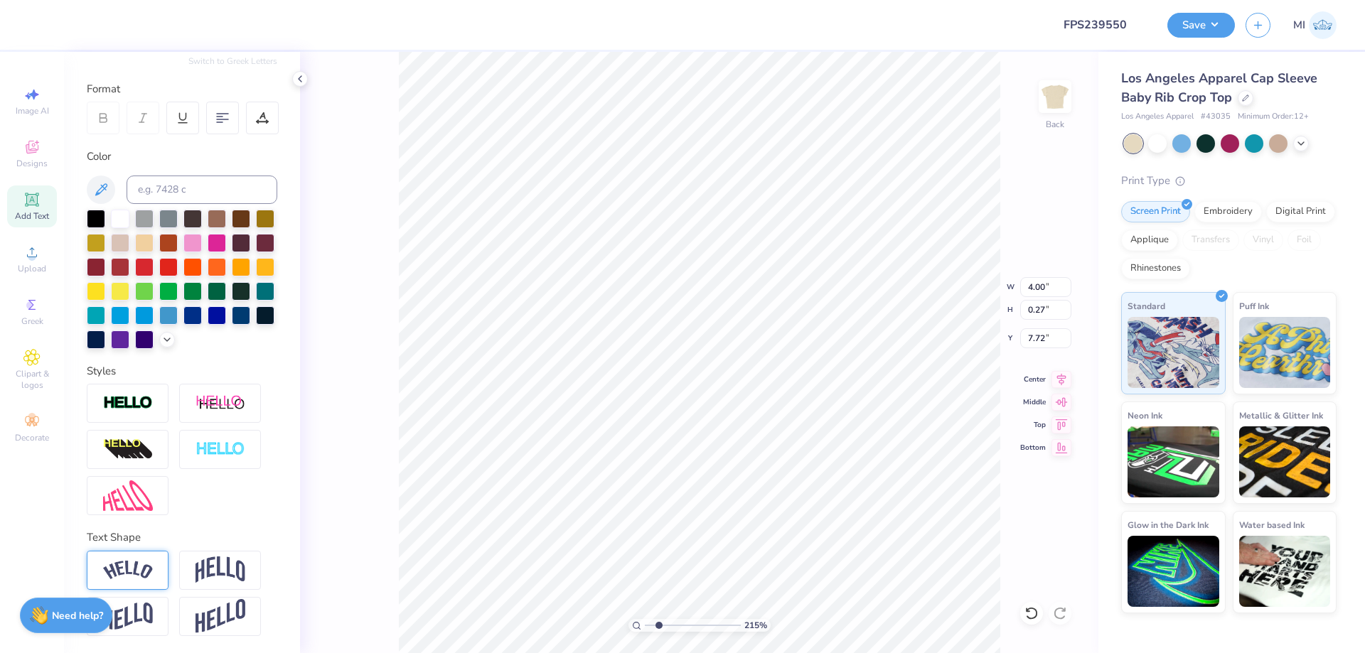
click at [135, 564] on img at bounding box center [128, 570] width 50 height 19
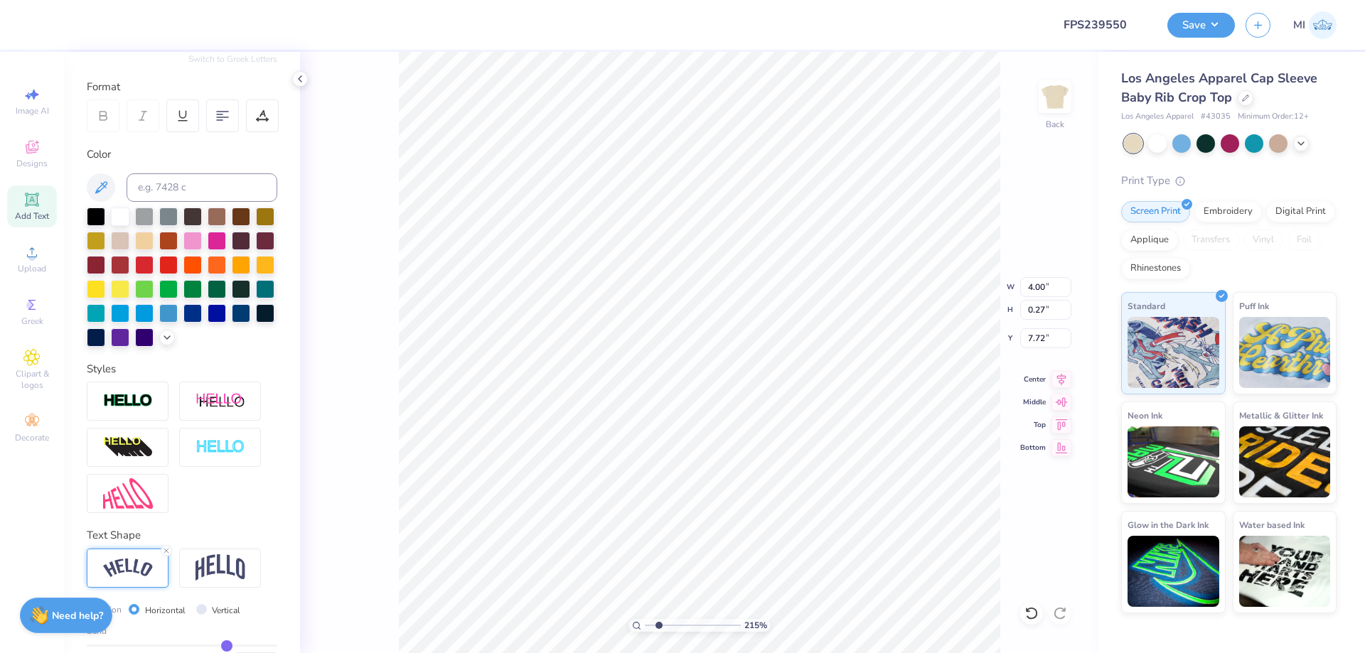
type input "4.32"
type input "0.84"
type input "7.44"
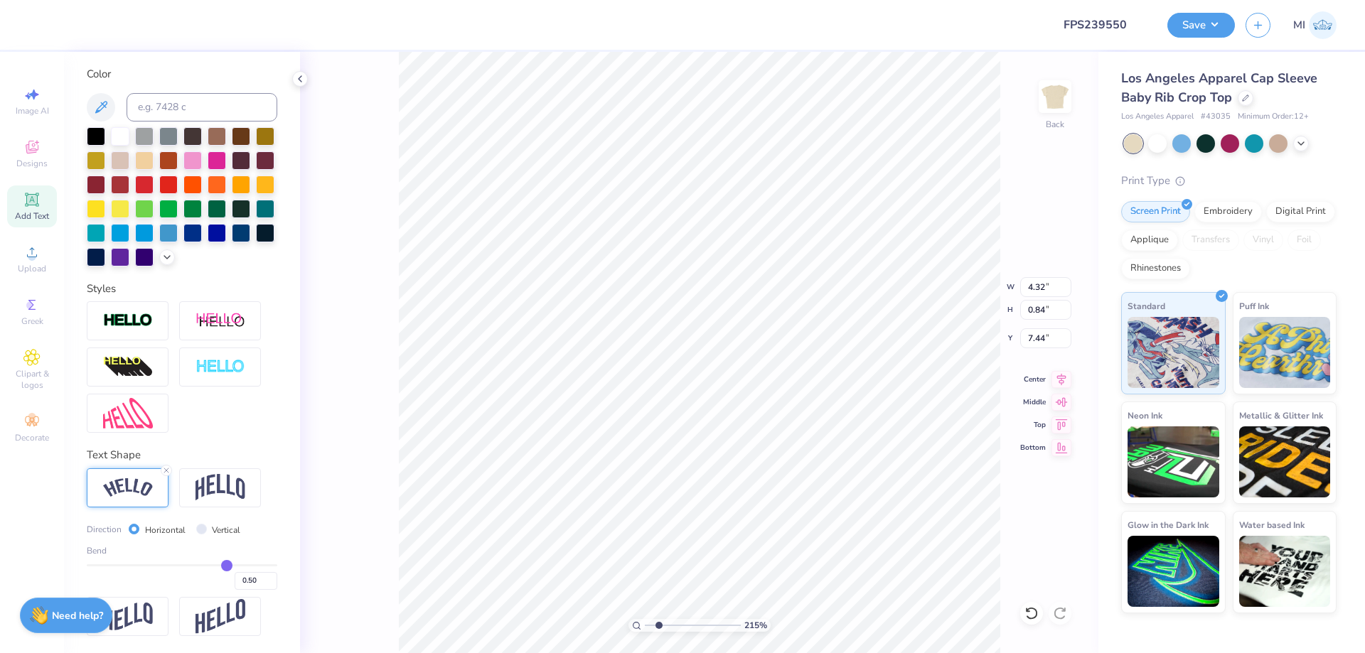
drag, startPoint x: 225, startPoint y: 556, endPoint x: 176, endPoint y: 566, distance: 50.1
click at [213, 559] on div "Bend 0.50" at bounding box center [182, 567] width 191 height 45
drag, startPoint x: 154, startPoint y: 567, endPoint x: 146, endPoint y: 567, distance: 8.6
click at [146, 567] on div "0.50" at bounding box center [182, 577] width 191 height 26
type input "-0.4"
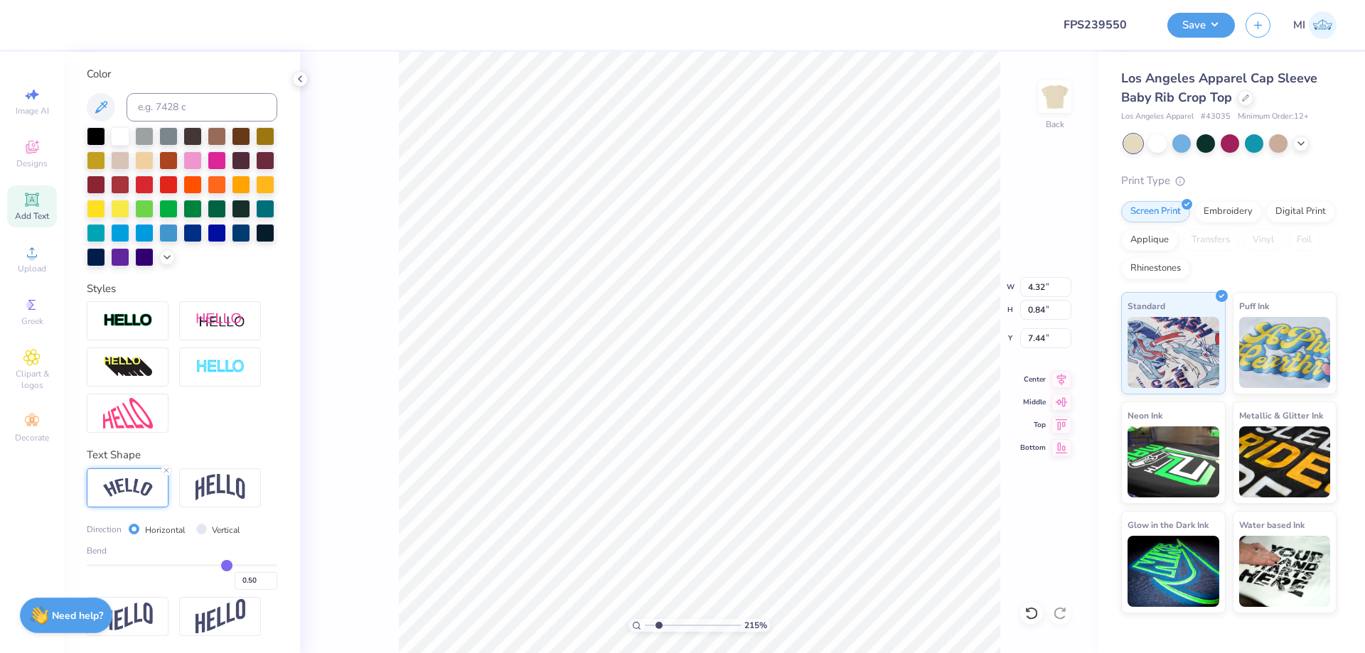
type input "-0.40"
type input "-0.4"
click at [145, 565] on input "range" at bounding box center [182, 565] width 191 height 2
type input "4.24"
type input "0.65"
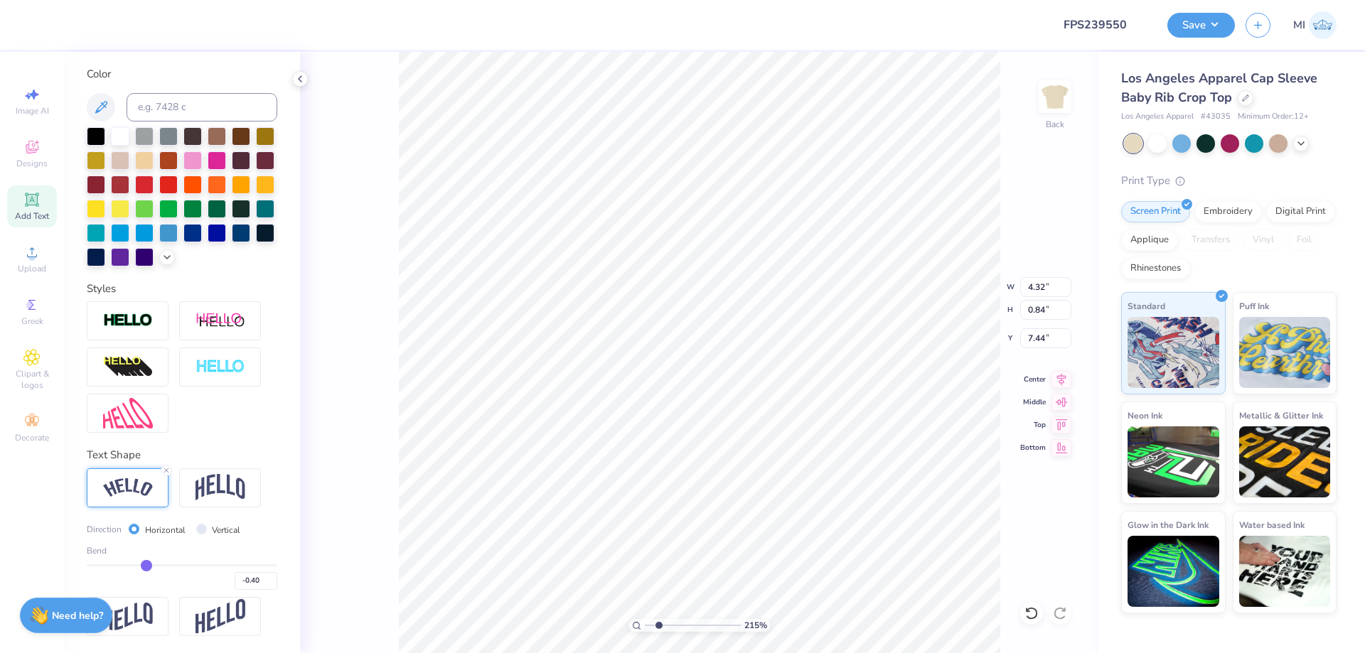
type input "7.53"
type input "-0.38"
type input "-0.37"
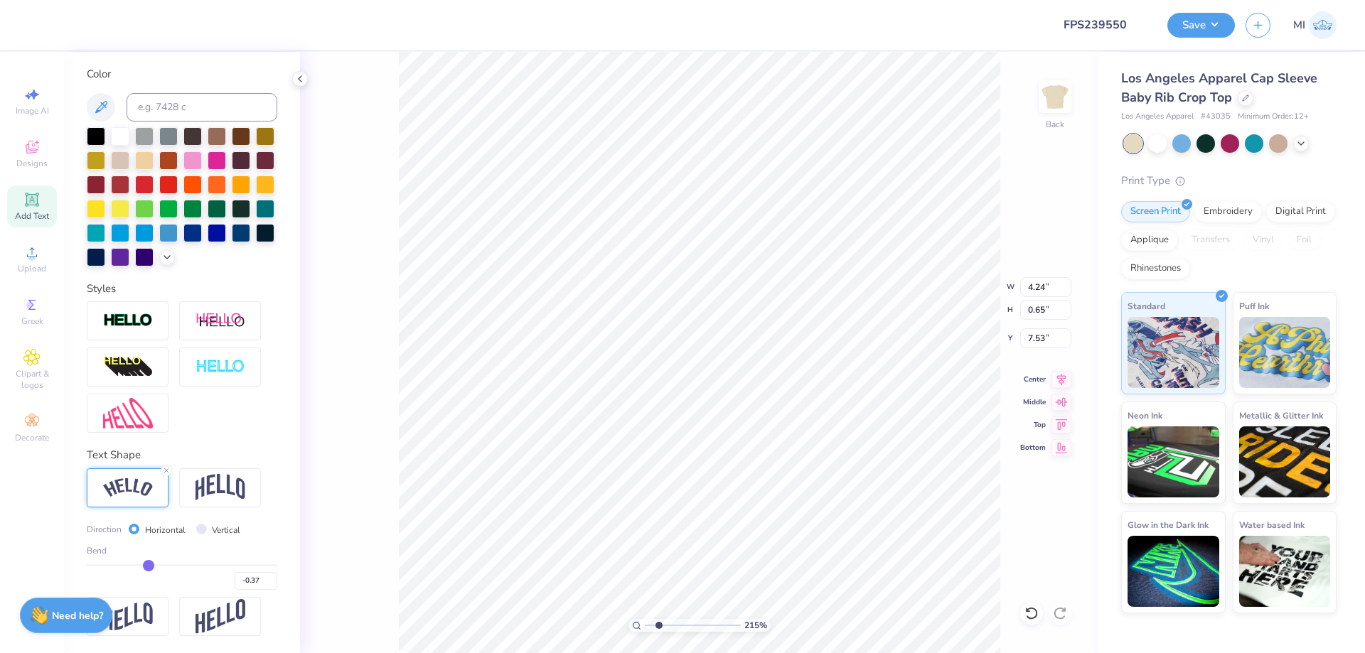
type input "-0.36"
type input "-0.35"
type input "-0.34"
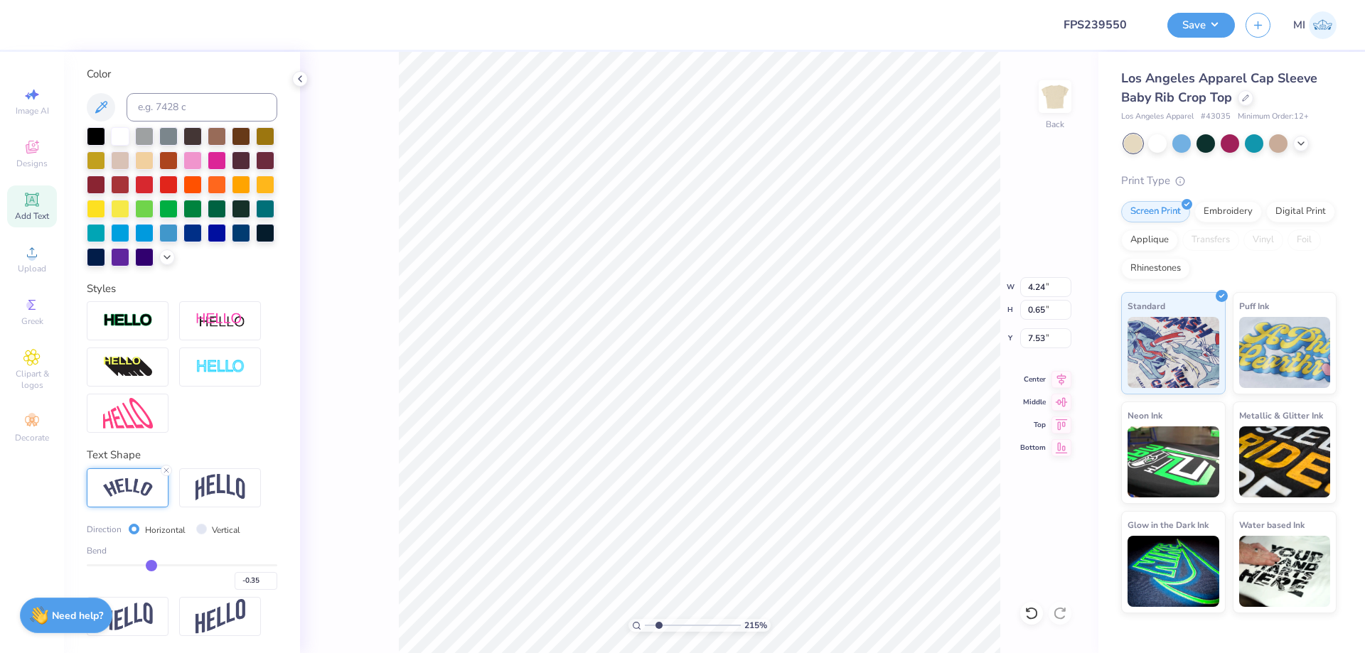
type input "-0.34"
type input "-0.33"
type input "-0.32"
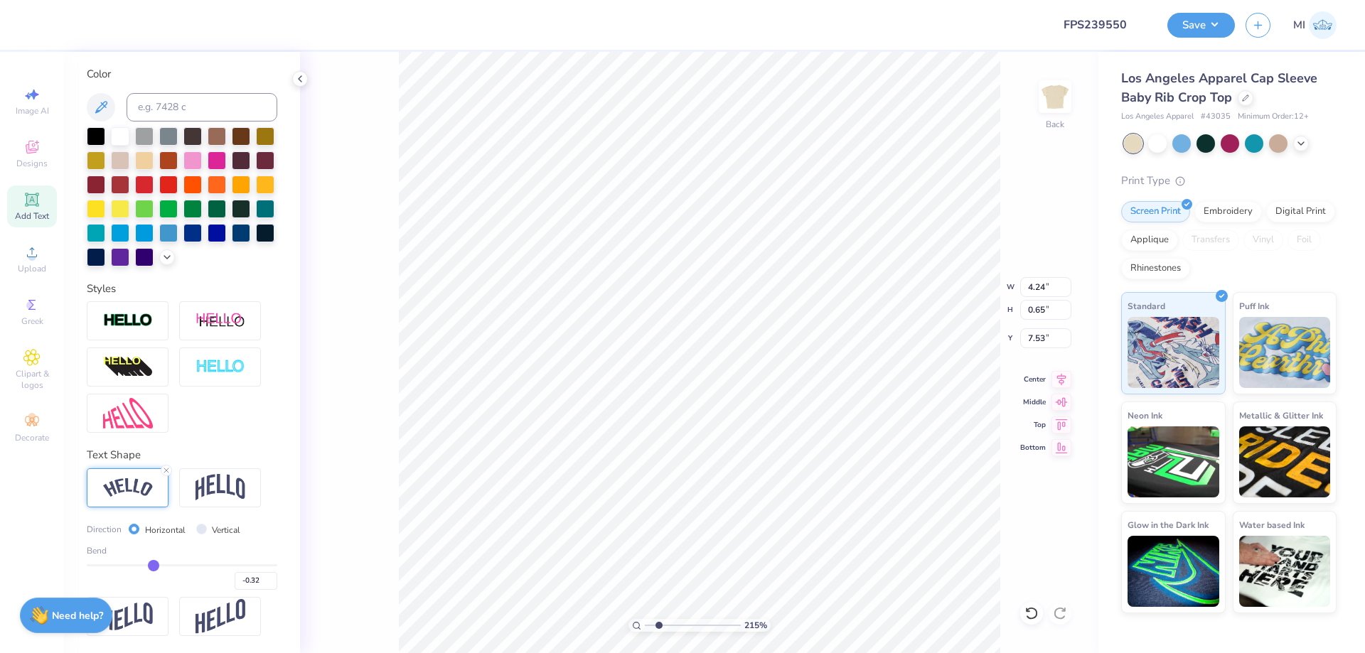
type input "-0.31"
type input "-0.3"
type input "-0.30"
type input "-0.29"
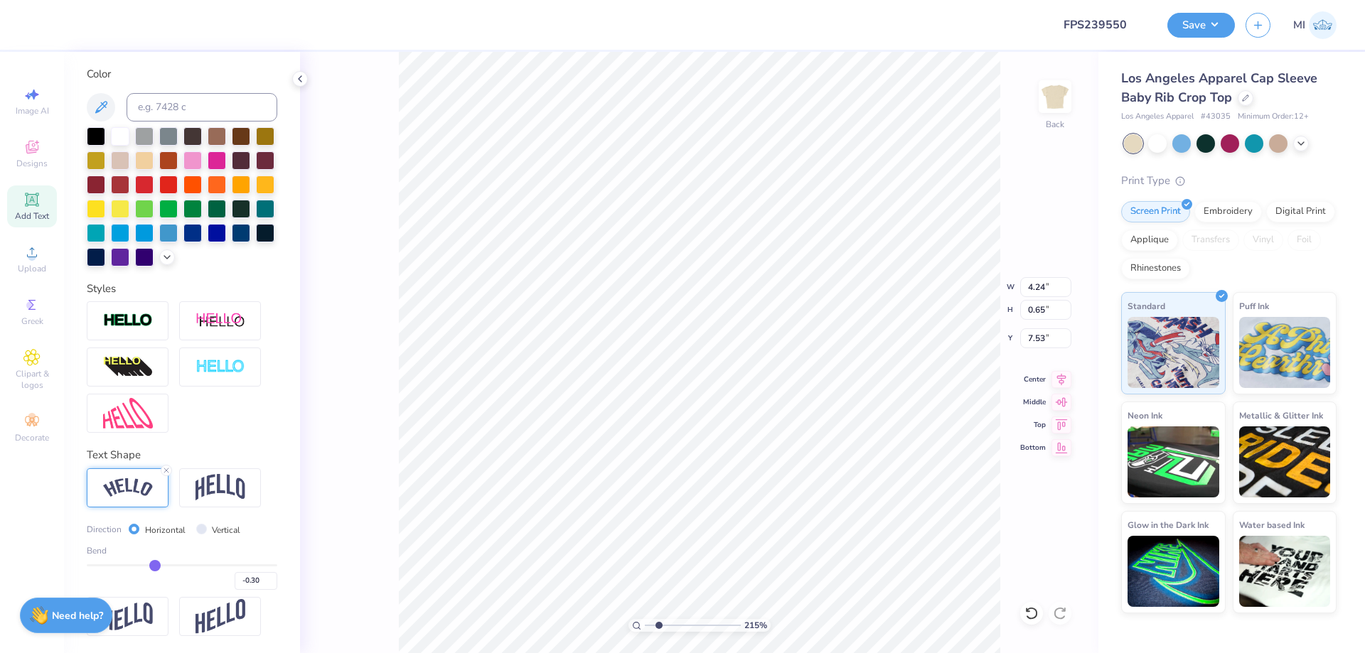
type input "-0.29"
type input "-0.28"
type input "-0.27"
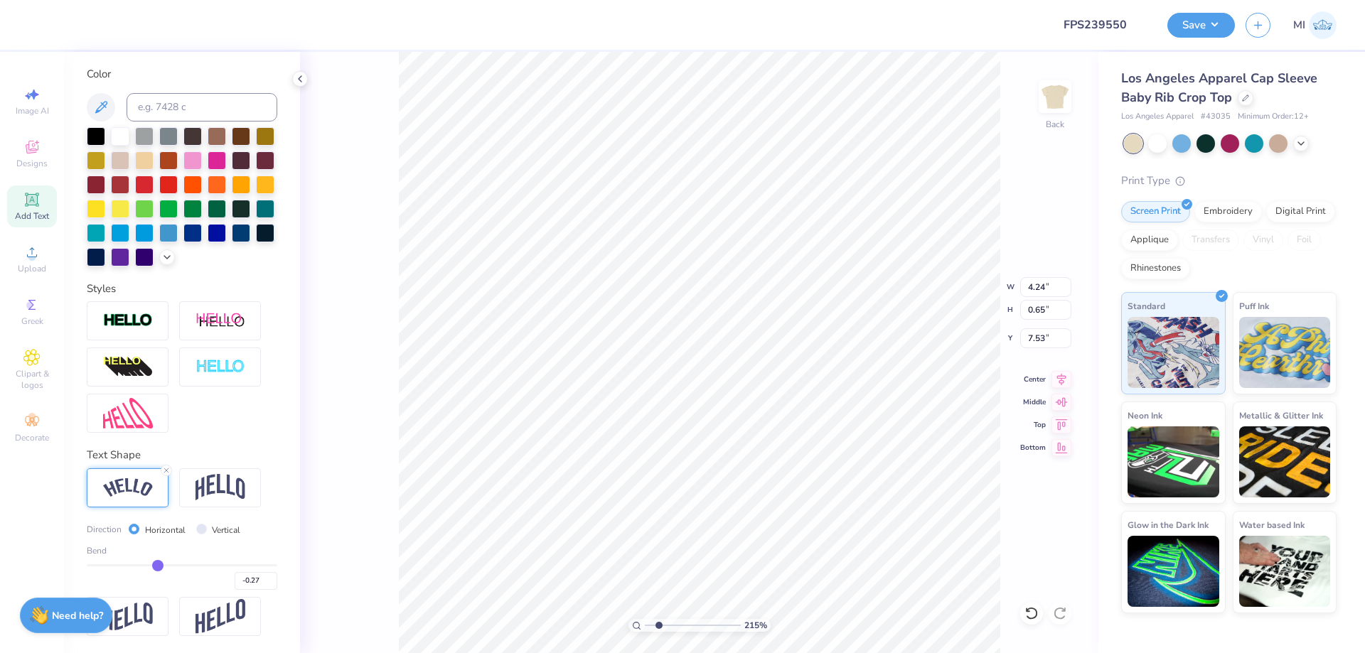
type input "-0.26"
type input "-0.25"
type input "-0.24"
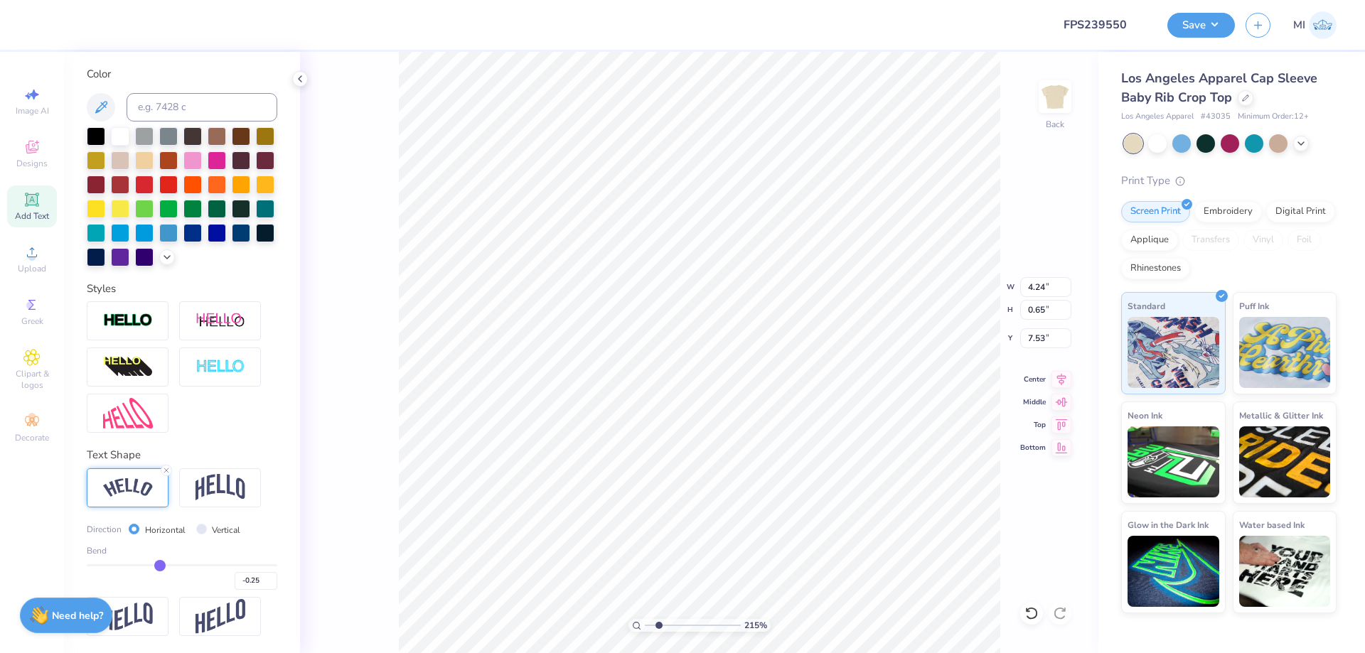
type input "-0.24"
type input "-0.23"
type input "-0.22"
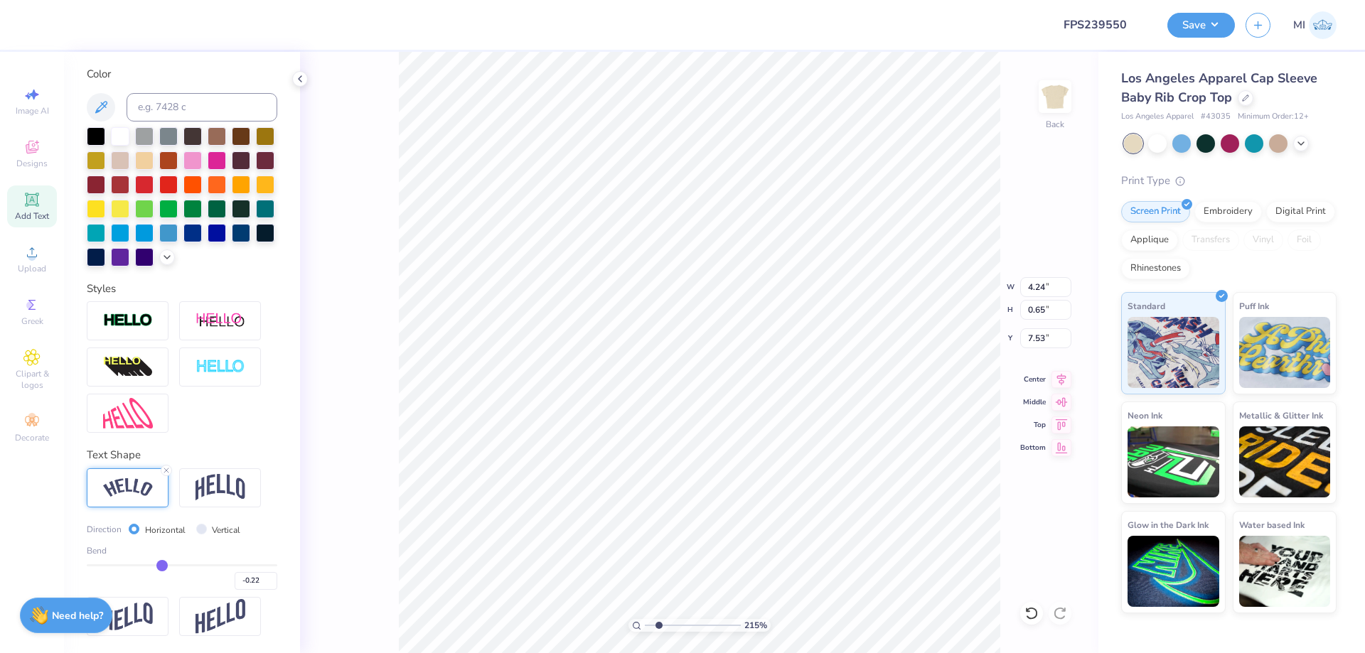
type input "-0.01"
type input "4.12"
type input "0.39"
type input "7.67"
type input "-0.01"
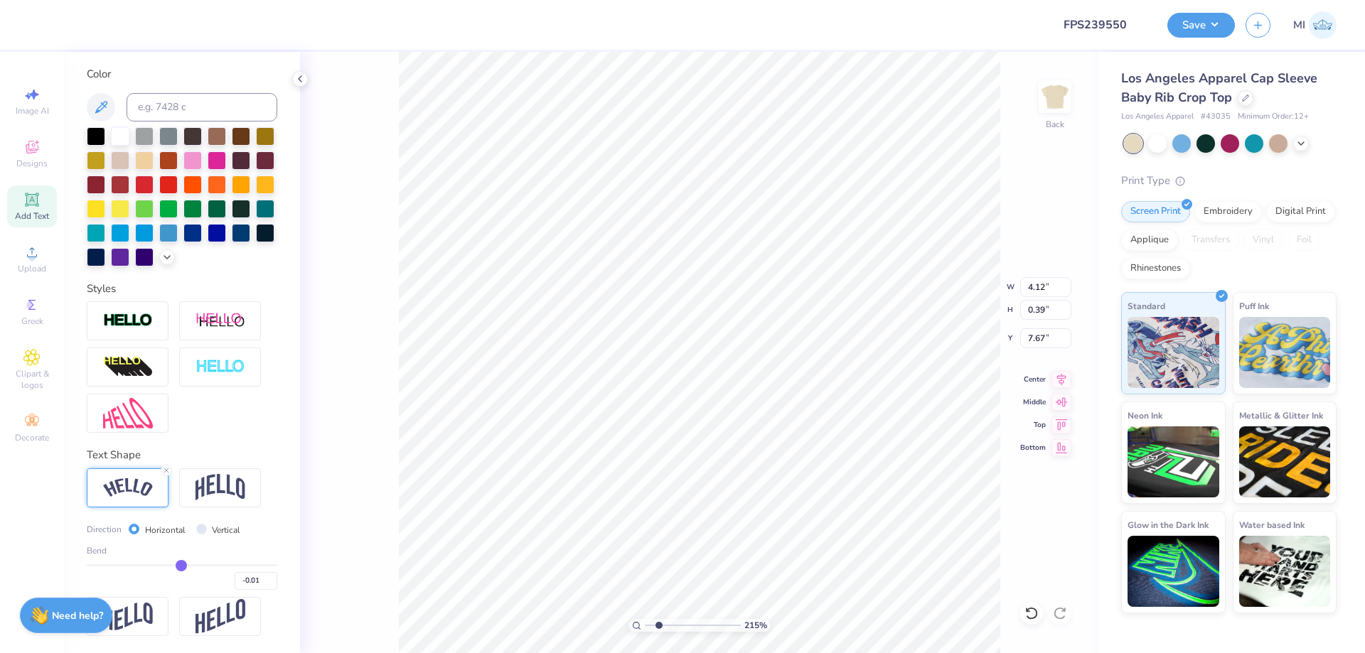
drag, startPoint x: 149, startPoint y: 564, endPoint x: 181, endPoint y: 562, distance: 32.1
click at [181, 564] on input "range" at bounding box center [182, 565] width 191 height 2
type input "0.07"
click at [188, 567] on input "range" at bounding box center [182, 565] width 191 height 2
type input "4.00"
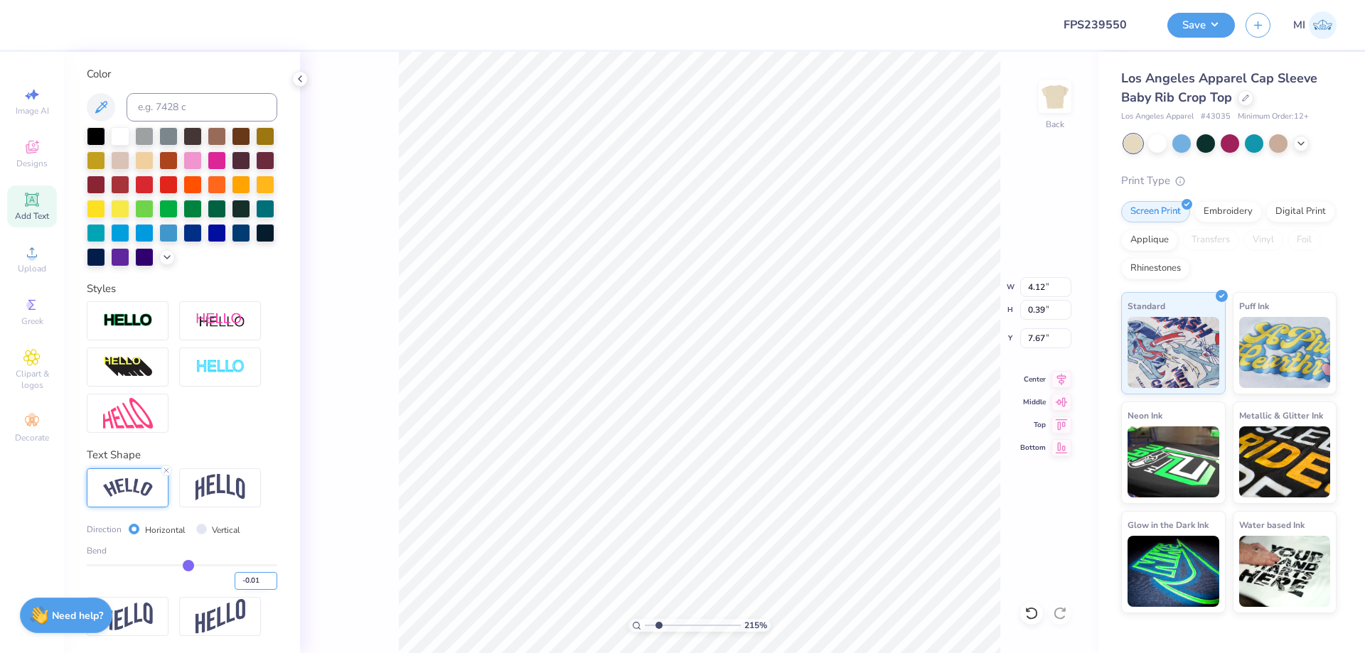
type input "0.27"
type input "7.72"
type input "0.07"
drag, startPoint x: 245, startPoint y: 580, endPoint x: 296, endPoint y: 579, distance: 50.5
click at [272, 581] on input "0.07" at bounding box center [256, 581] width 43 height 18
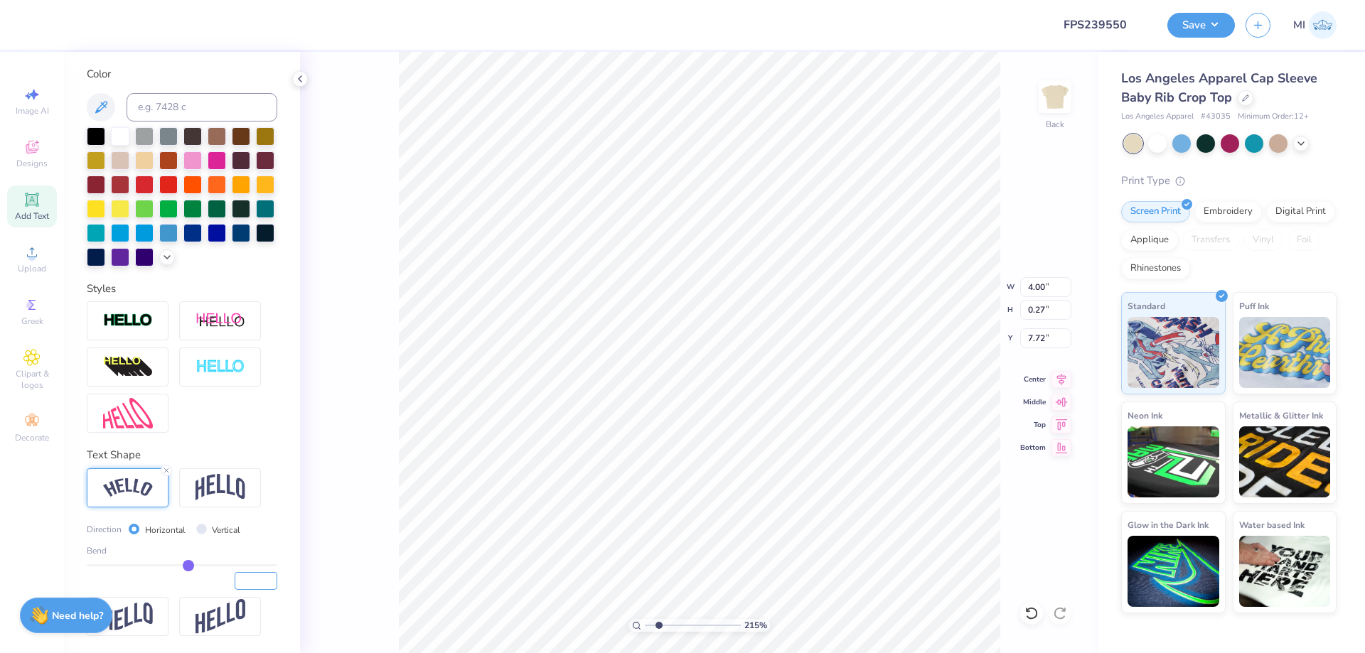
type input "4.03"
type input "0.28"
type input "-0.015"
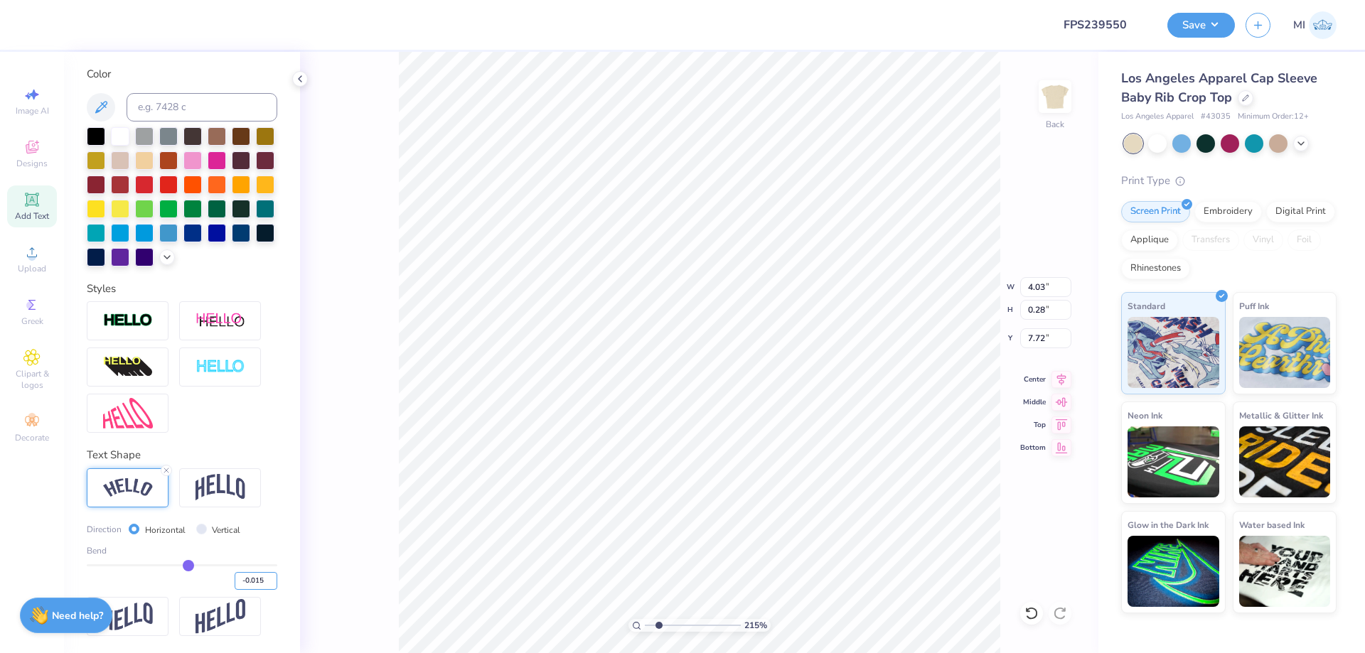
type input "-0.01"
type input "4.00"
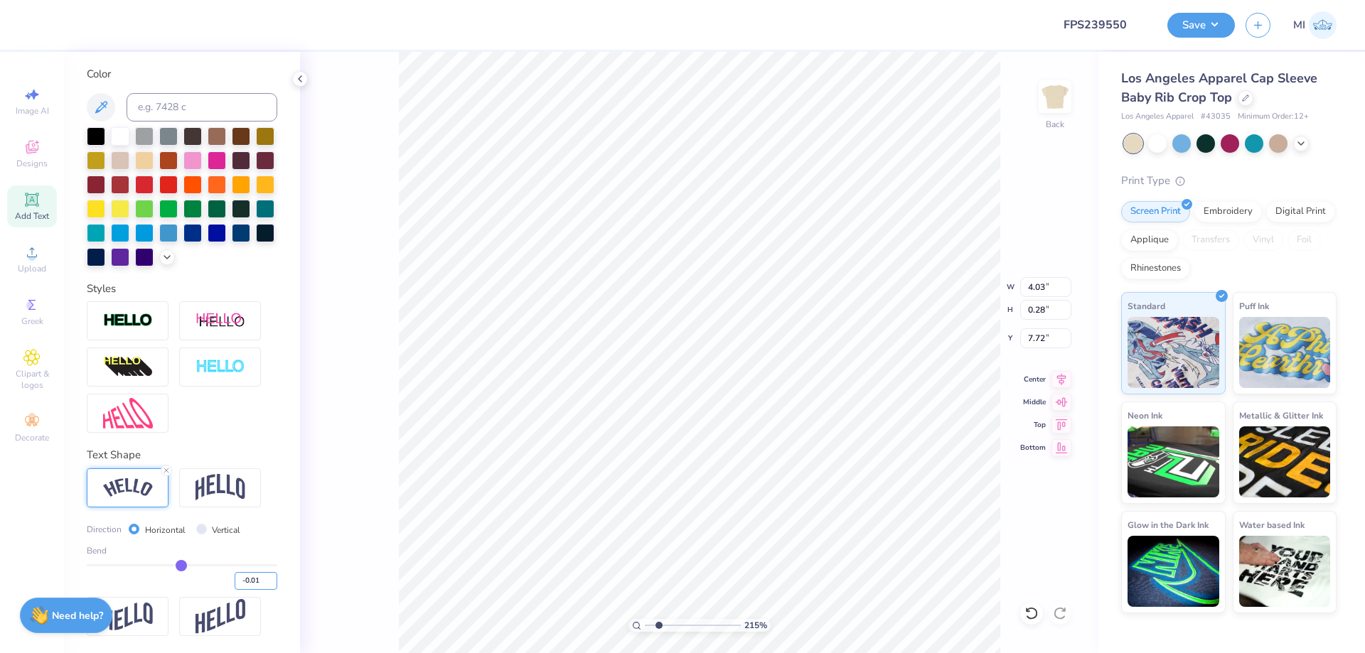
type input "0.27"
type input "-0.01"
type input "-0.15"
type input "4.07"
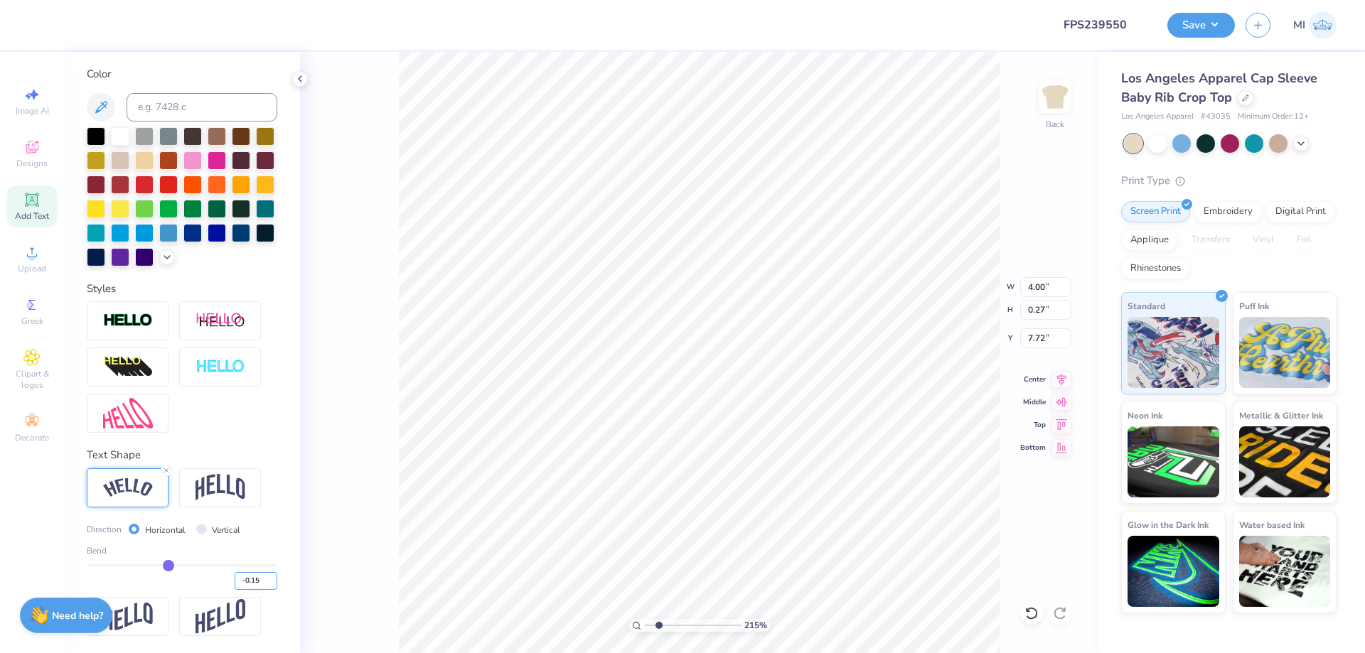
type input "0.32"
type input "7.70"
click at [662, 628] on input "range" at bounding box center [693, 625] width 96 height 13
drag, startPoint x: 662, startPoint y: 628, endPoint x: 679, endPoint y: 627, distance: 17.1
type input "4.24"
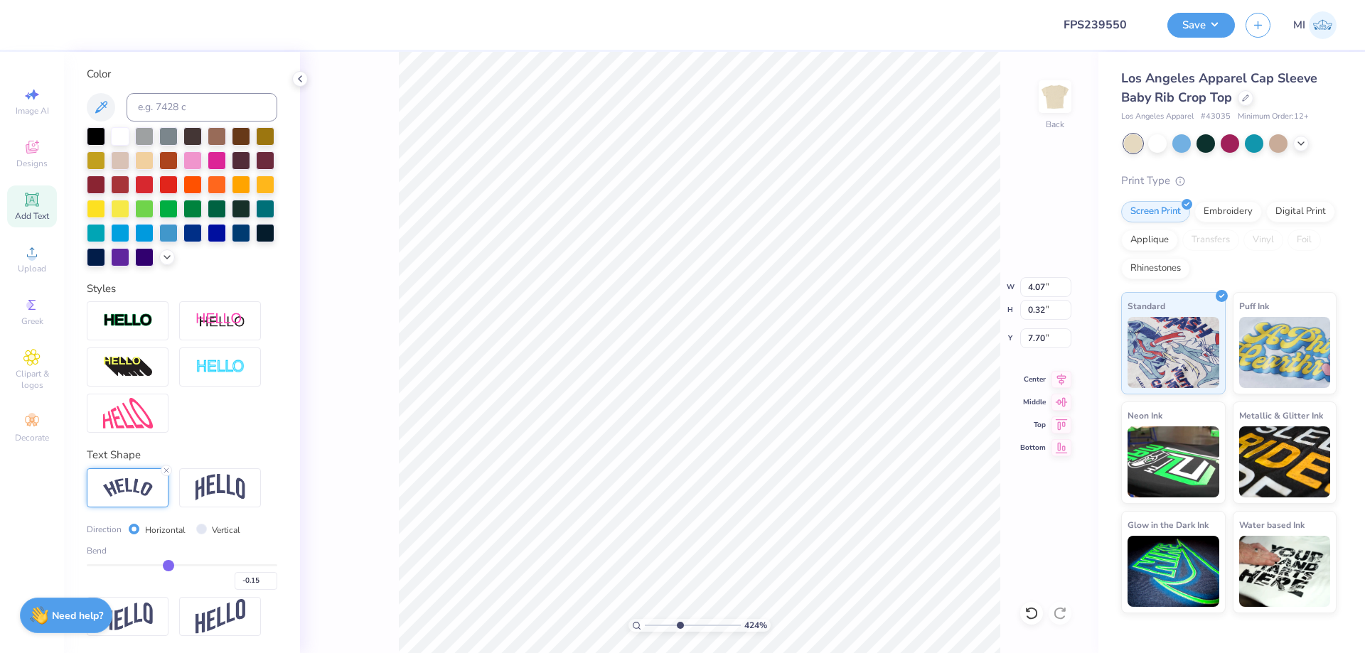
click at [679, 627] on input "range" at bounding box center [693, 625] width 96 height 13
type input "3.91"
type input "0.31"
type input "7.70"
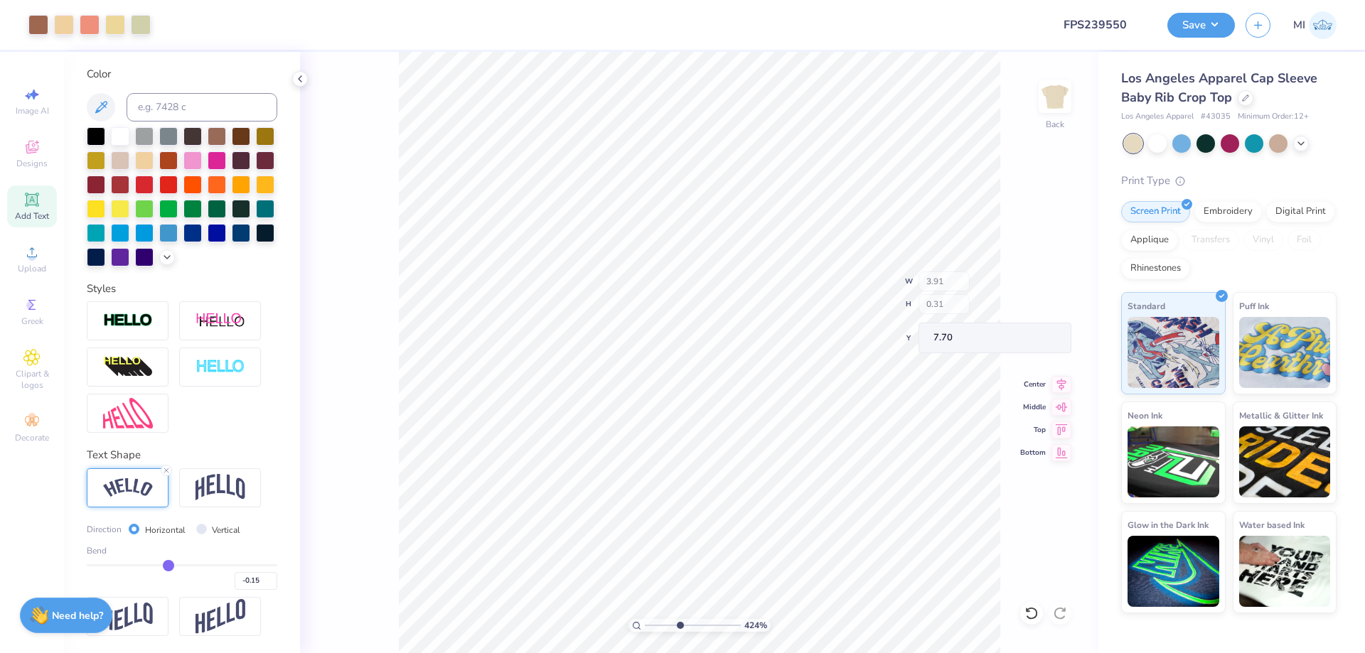
type input "3.81"
type input "0.30"
drag, startPoint x: 677, startPoint y: 626, endPoint x: 579, endPoint y: 618, distance: 98.5
click at [645, 619] on input "range" at bounding box center [693, 625] width 96 height 13
drag, startPoint x: 665, startPoint y: 626, endPoint x: 675, endPoint y: 623, distance: 9.7
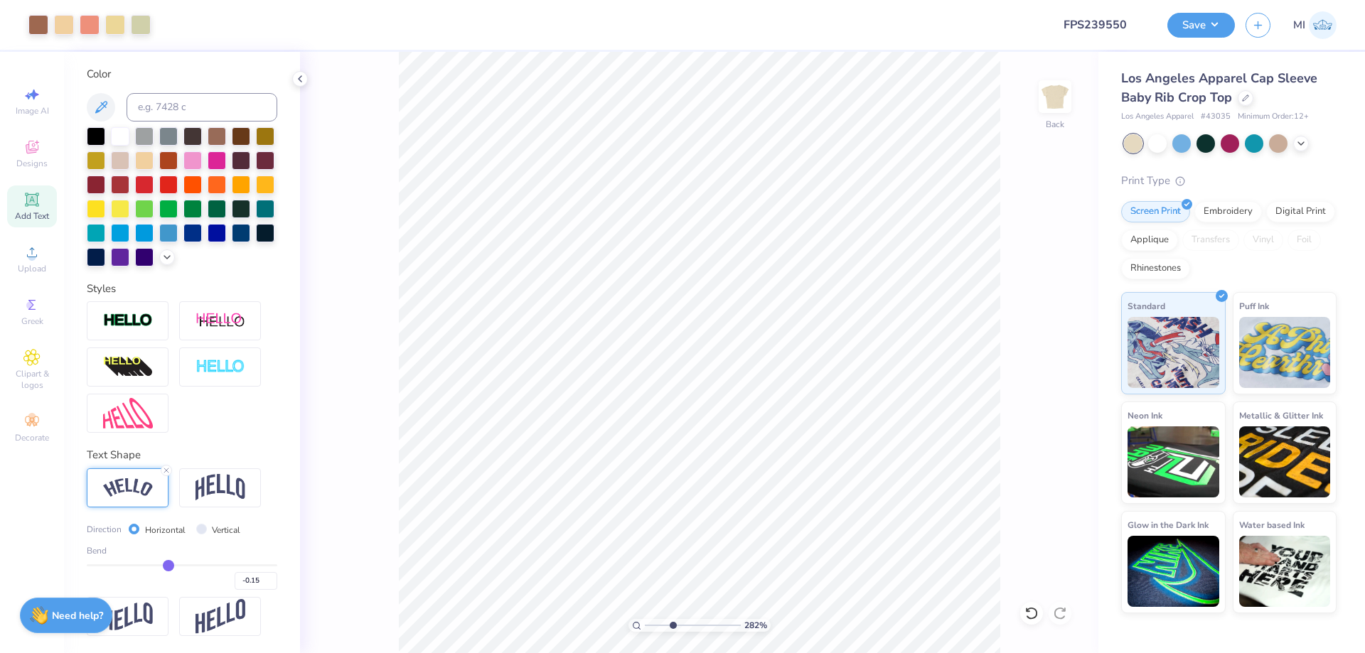
type input "3.79"
click at [675, 623] on input "range" at bounding box center [693, 625] width 96 height 13
drag, startPoint x: 252, startPoint y: 586, endPoint x: 287, endPoint y: 583, distance: 35.7
click at [277, 583] on input "-0.15" at bounding box center [256, 581] width 43 height 18
type input "-0.25"
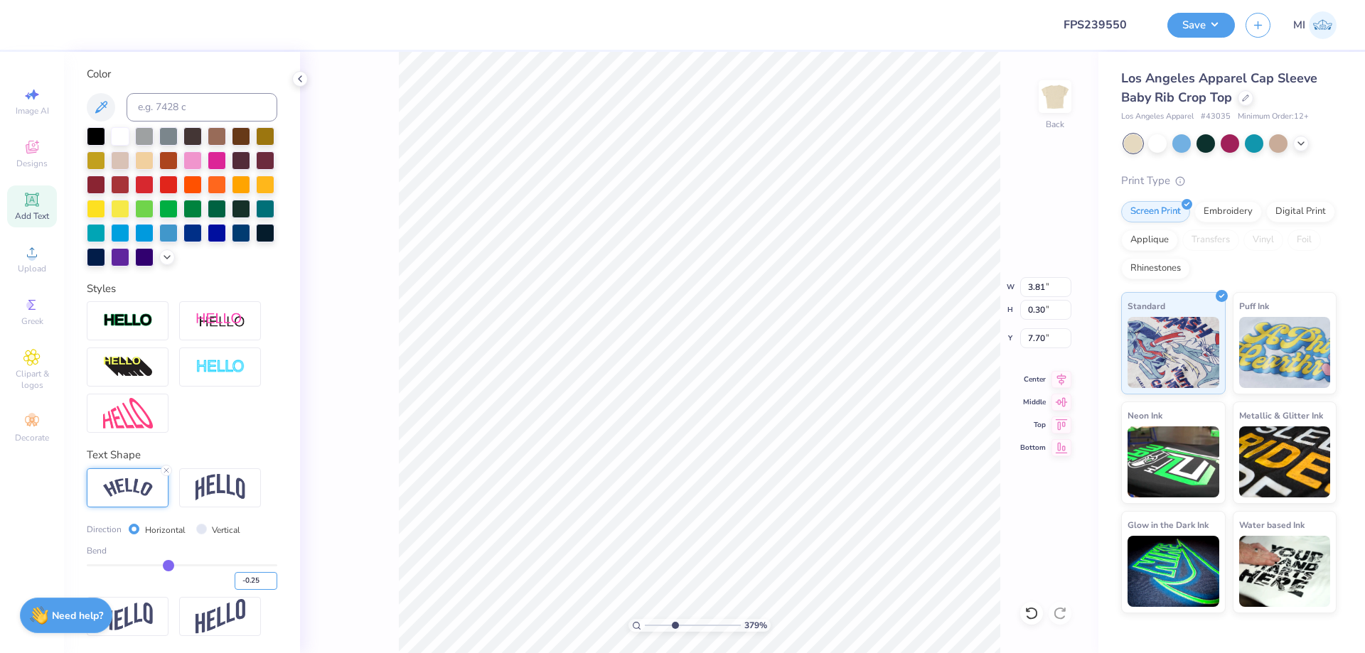
type input "-0.25"
type input "3.88"
type input "0.39"
type input "7.66"
drag, startPoint x: 663, startPoint y: 633, endPoint x: 570, endPoint y: 629, distance: 93.2
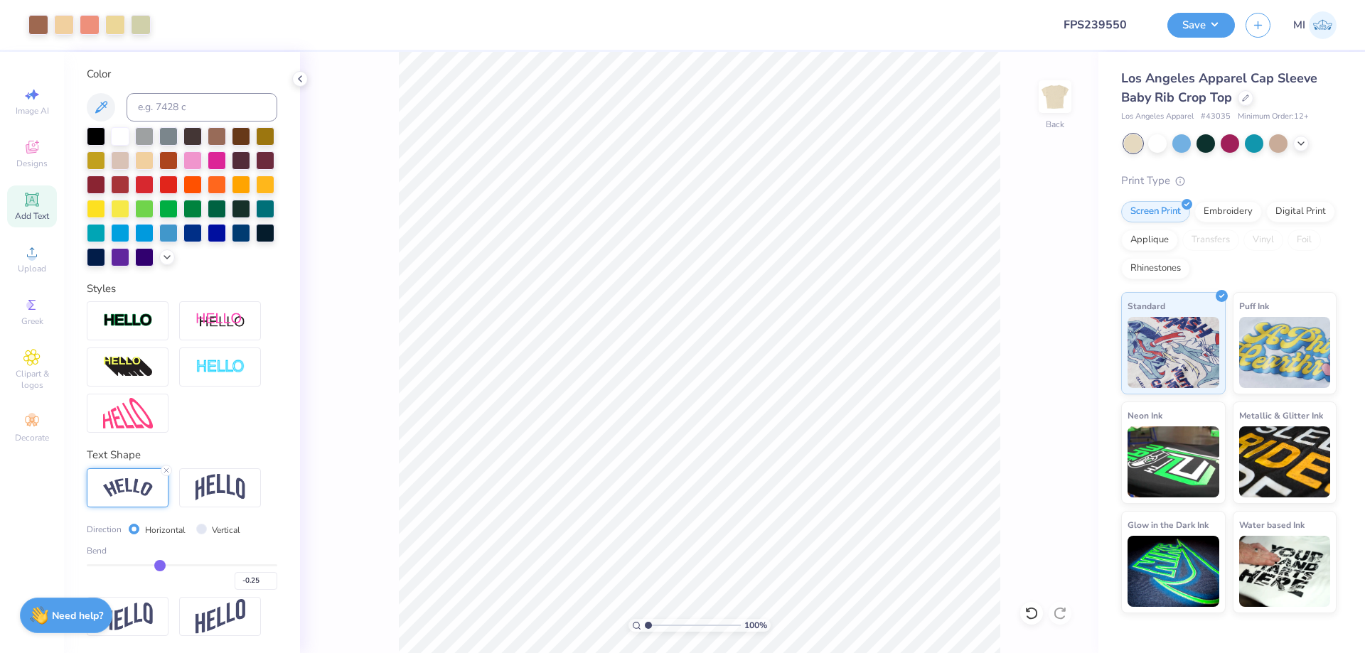
type input "1"
click at [645, 629] on input "range" at bounding box center [693, 625] width 96 height 13
click at [1201, 32] on button "Save" at bounding box center [1201, 23] width 68 height 25
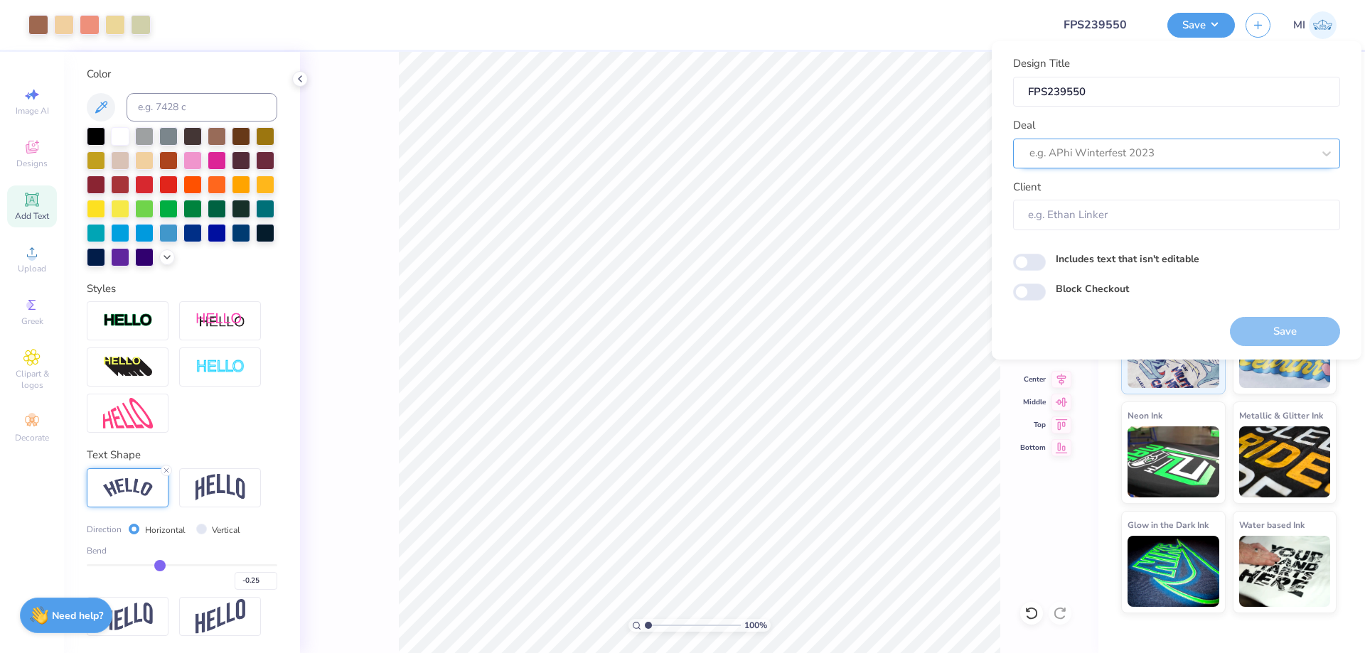
click at [1140, 156] on div at bounding box center [1170, 153] width 283 height 19
drag, startPoint x: 1117, startPoint y: 200, endPoint x: 1121, endPoint y: 242, distance: 42.9
click at [1117, 199] on div "Design Tool Gallery" at bounding box center [1177, 191] width 316 height 23
type input "Design Tool Gallery"
type input "Design Tool Gallery User"
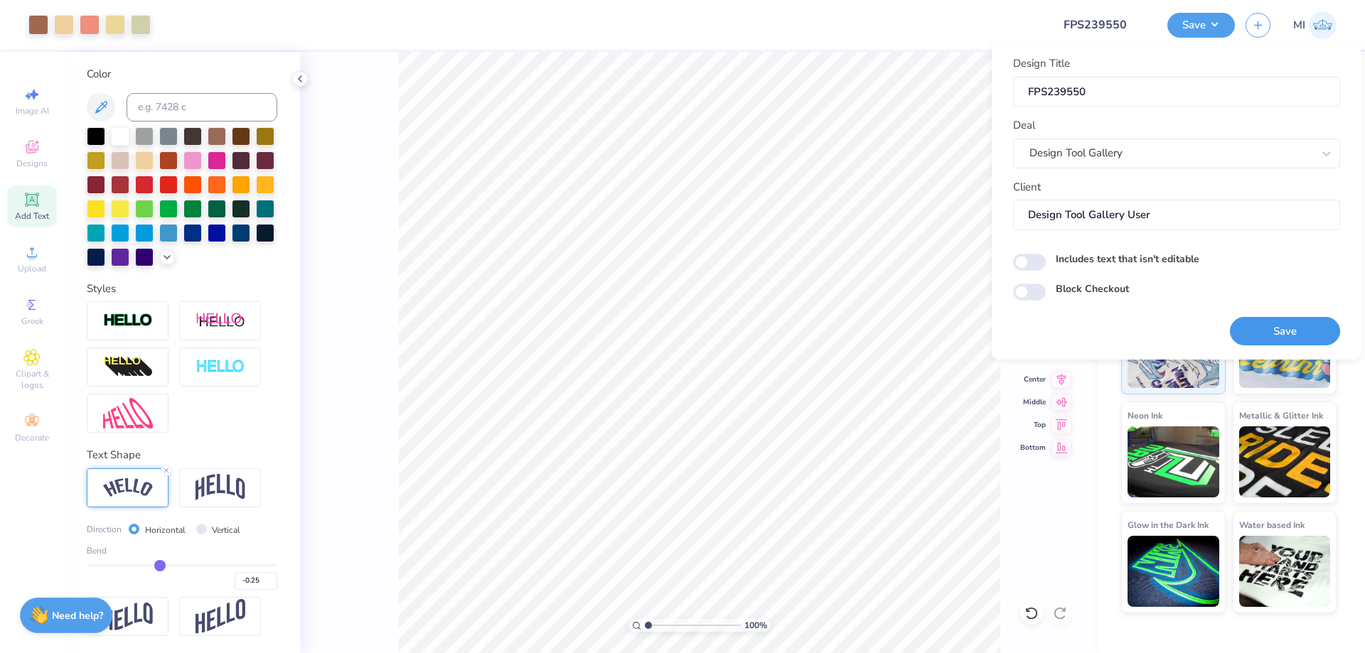
click at [1304, 331] on button "Save" at bounding box center [1285, 331] width 110 height 29
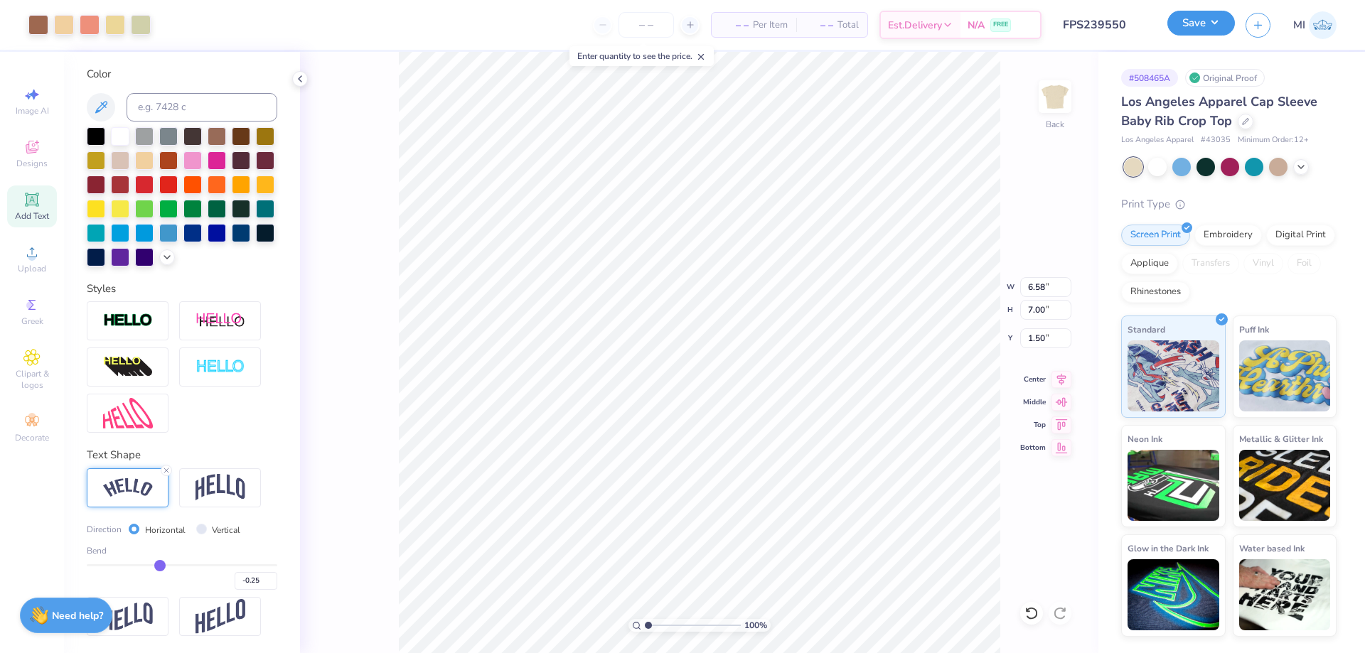
click at [1212, 28] on button "Save" at bounding box center [1201, 23] width 68 height 25
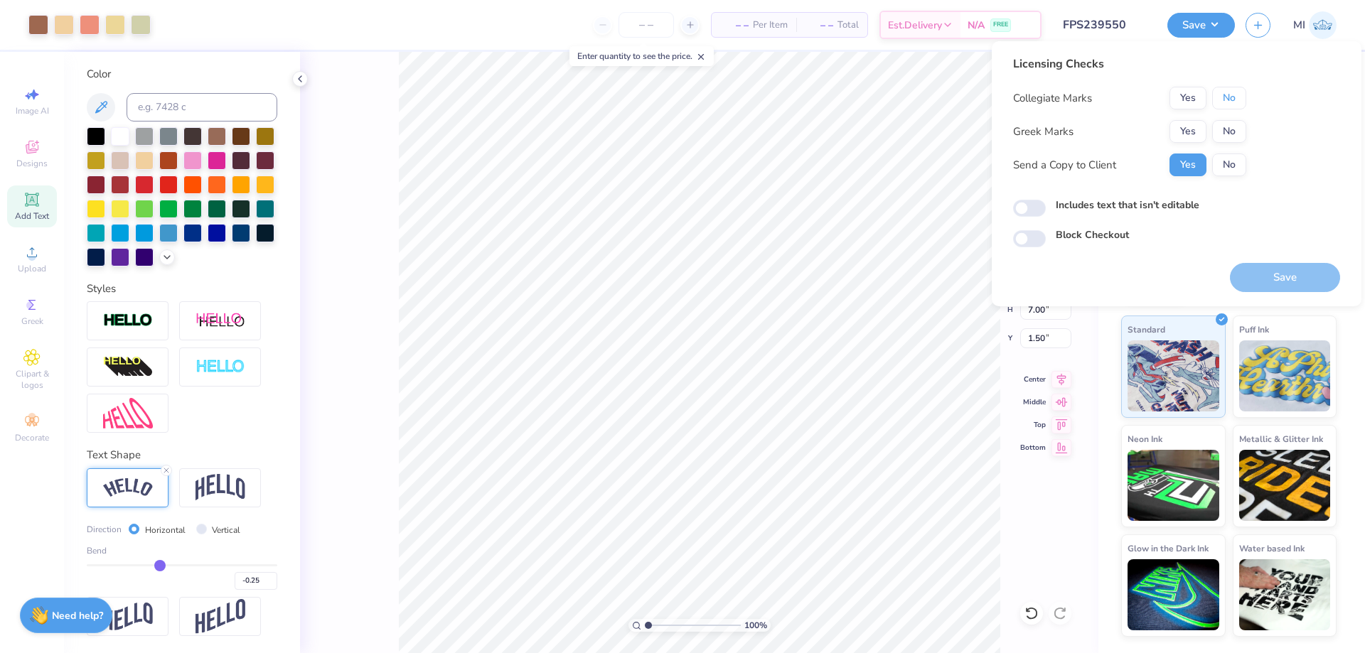
drag, startPoint x: 1236, startPoint y: 99, endPoint x: 1209, endPoint y: 119, distance: 34.5
click at [1233, 101] on button "No" at bounding box center [1229, 98] width 34 height 23
click at [1206, 121] on div "Yes No" at bounding box center [1207, 131] width 77 height 23
click at [1196, 124] on button "Yes" at bounding box center [1187, 131] width 37 height 23
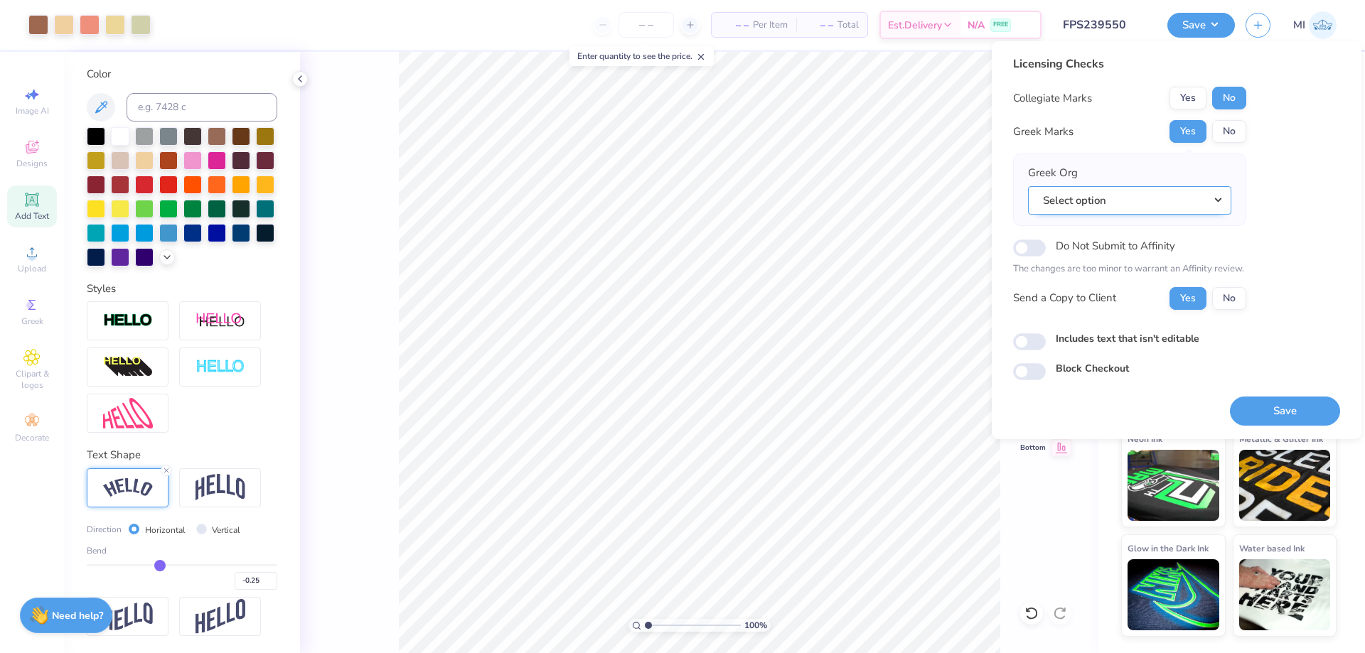
click at [1194, 205] on button "Select option" at bounding box center [1129, 200] width 203 height 29
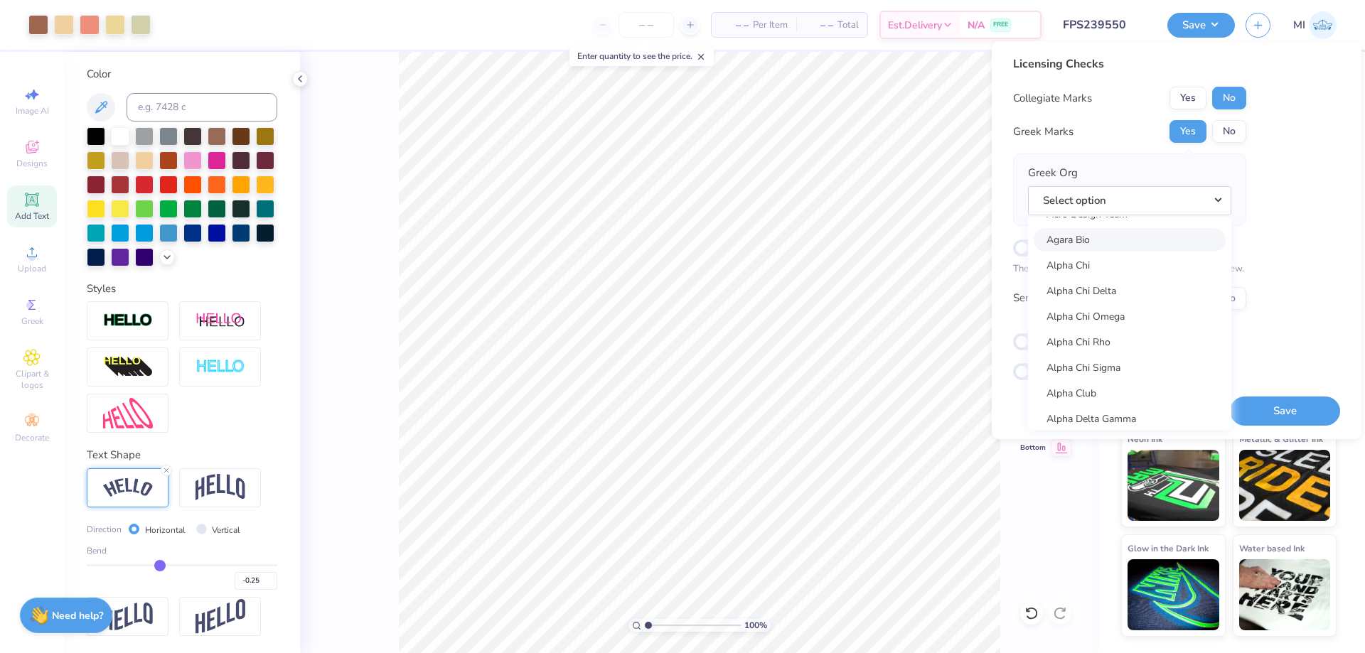
scroll to position [171, 0]
click at [1138, 275] on link "Alpha Chi Omega" at bounding box center [1130, 268] width 192 height 23
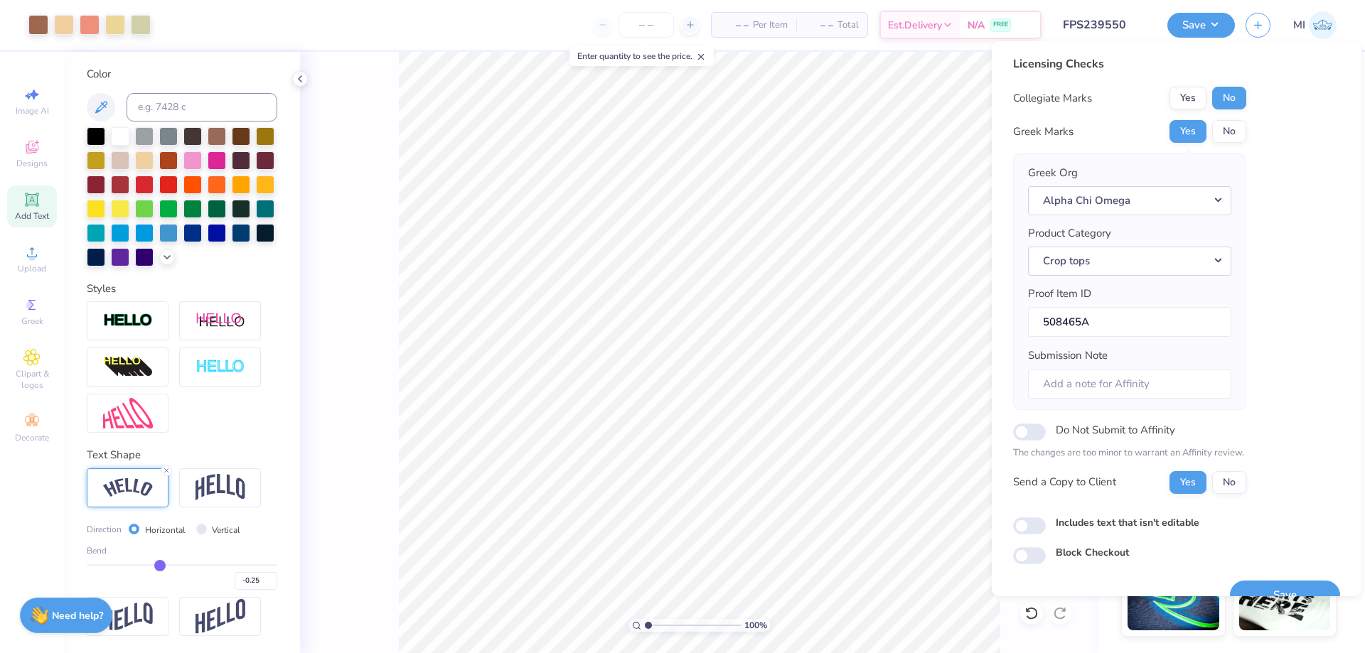
click at [1292, 575] on div "Save" at bounding box center [1285, 586] width 110 height 45
click at [1296, 589] on button "Save" at bounding box center [1285, 595] width 110 height 29
